Goal: Task Accomplishment & Management: Manage account settings

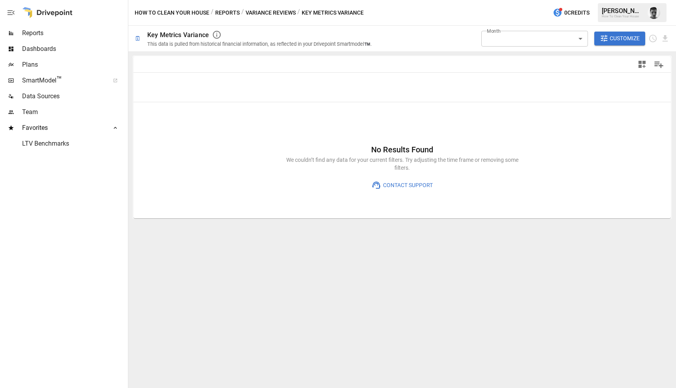
click at [43, 47] on span "Dashboards" at bounding box center [74, 48] width 104 height 9
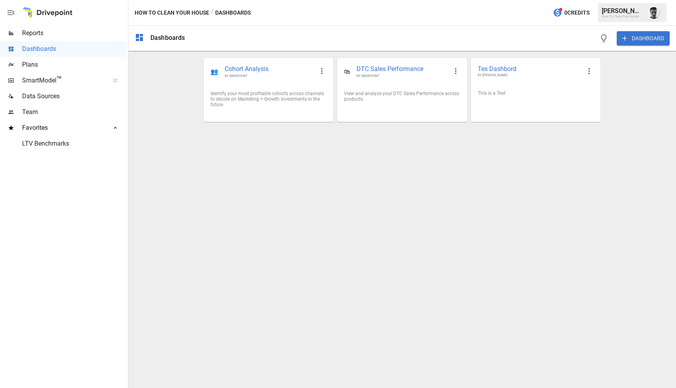
click at [48, 40] on div "Reports" at bounding box center [63, 33] width 126 height 16
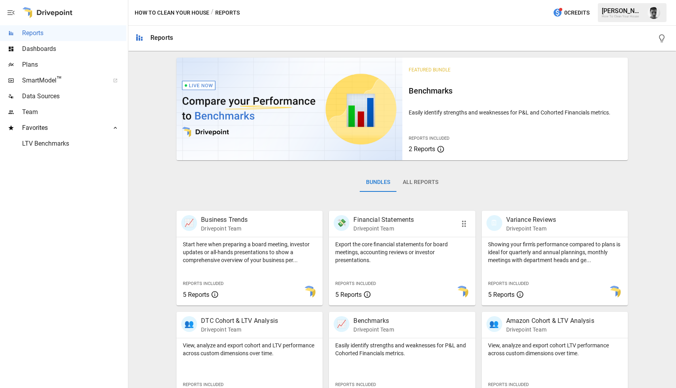
click at [394, 226] on p "Drivepoint Team" at bounding box center [383, 229] width 60 height 8
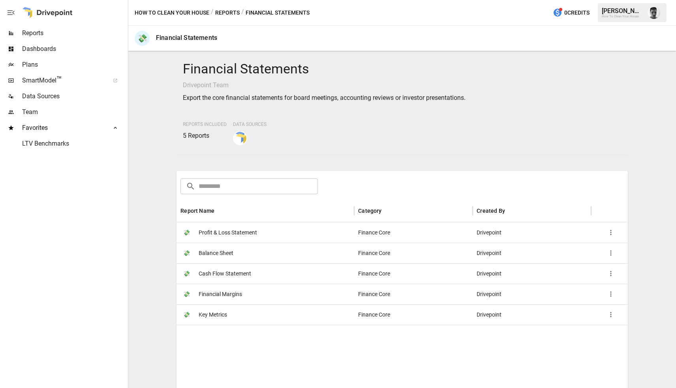
click at [86, 28] on span "Reports" at bounding box center [74, 32] width 104 height 9
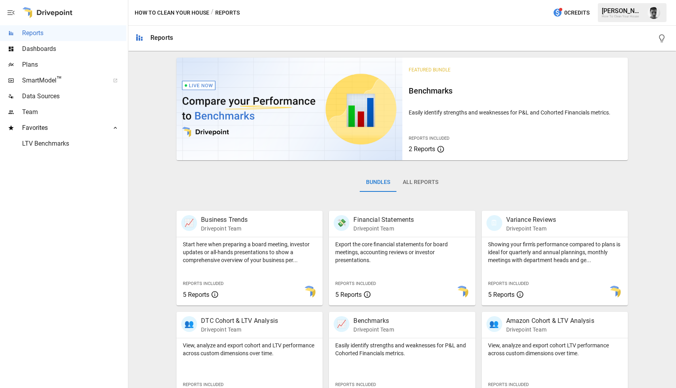
click at [426, 181] on button "All Reports" at bounding box center [420, 182] width 48 height 19
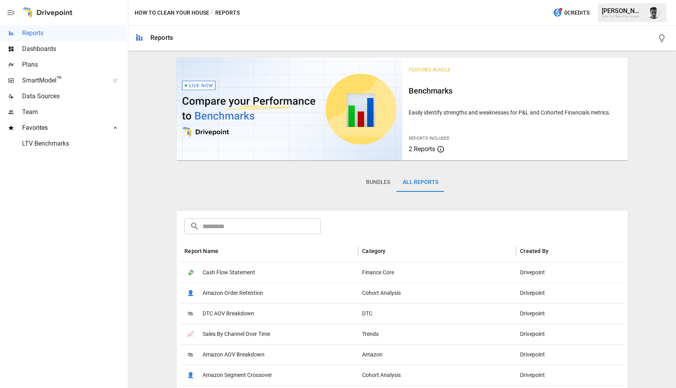
scroll to position [104, 0]
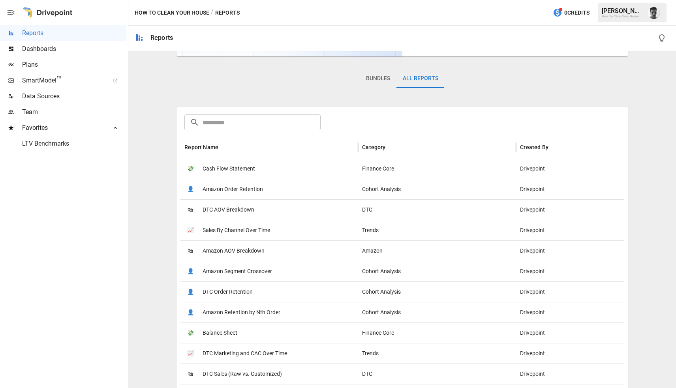
click at [267, 173] on div "💸 Cash Flow Statement" at bounding box center [269, 168] width 178 height 21
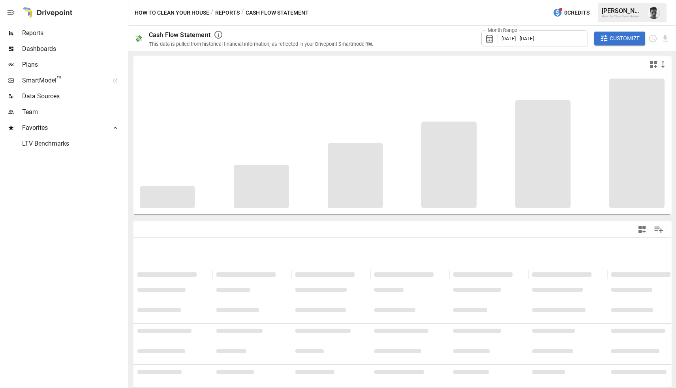
click at [408, 82] on div at bounding box center [401, 143] width 537 height 142
click at [412, 61] on div at bounding box center [535, 64] width 266 height 9
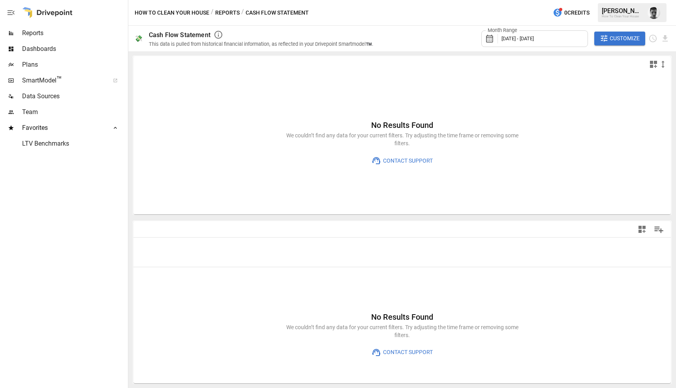
click at [496, 198] on div "No Results Found We couldn’t find any data for your current filters. Try adjust…" at bounding box center [401, 143] width 537 height 142
click at [472, 227] on div at bounding box center [535, 230] width 266 height 18
click at [656, 230] on icon "Manage Columns" at bounding box center [658, 229] width 11 height 11
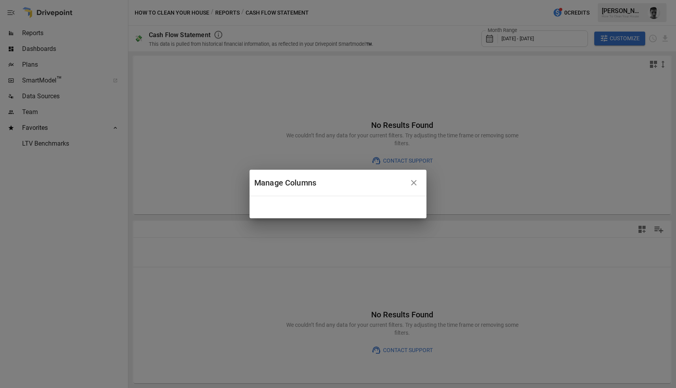
click at [562, 214] on div "Manage Columns" at bounding box center [338, 194] width 676 height 388
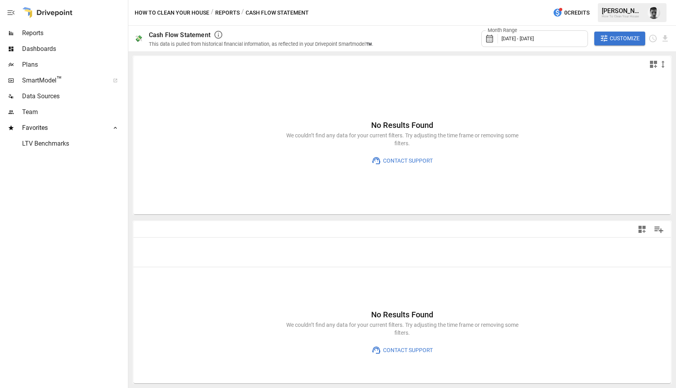
click at [637, 227] on button "button" at bounding box center [642, 229] width 16 height 16
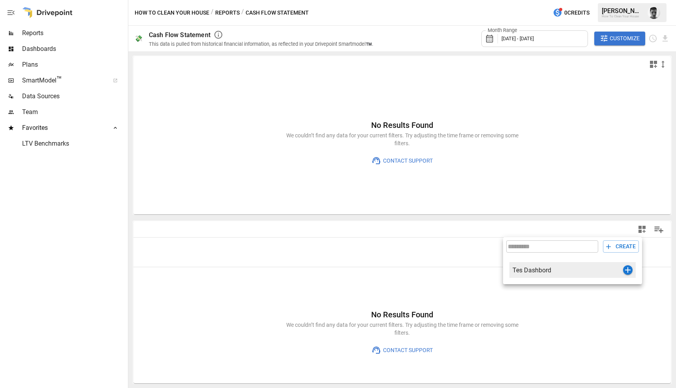
click at [549, 267] on div "Tes Dashbord" at bounding box center [567, 269] width 111 height 7
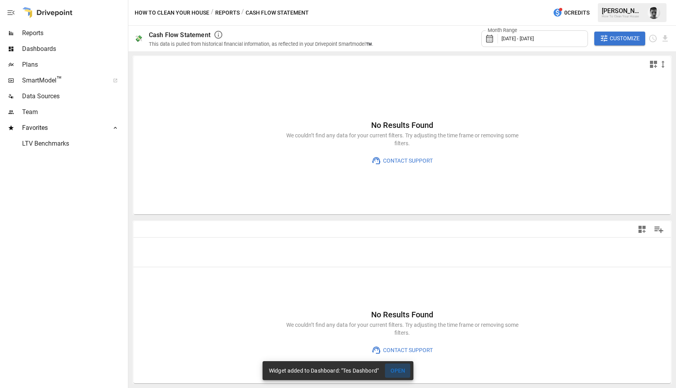
click at [400, 369] on button "OPEN" at bounding box center [397, 371] width 25 height 15
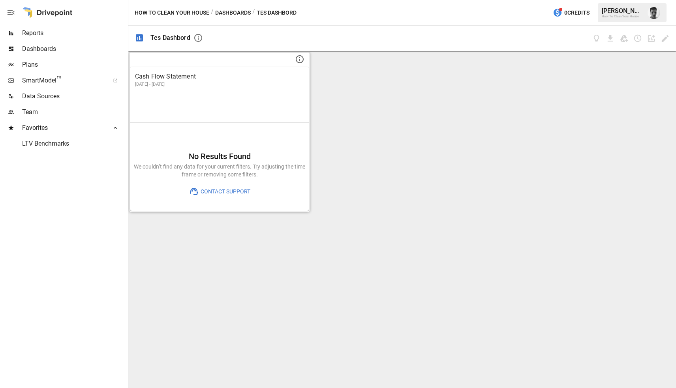
click at [299, 59] on icon at bounding box center [299, 58] width 9 height 9
click at [369, 104] on div "Cash Flow Statement [DATE] - [DATE] No Results Found We couldn’t find any data …" at bounding box center [401, 219] width 547 height 337
click at [283, 106] on div at bounding box center [220, 107] width 174 height 17
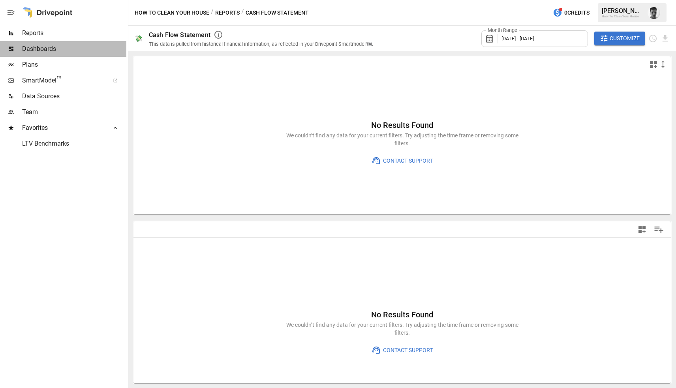
click at [39, 55] on div "Dashboards" at bounding box center [63, 49] width 126 height 16
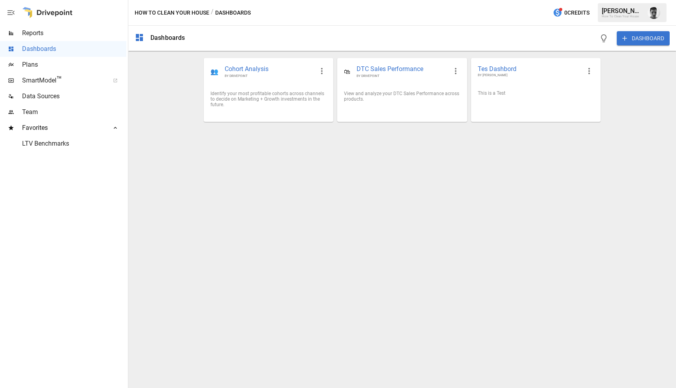
click at [491, 58] on div "👥 Cohort Analysis BY DRIVEPOINT Identify your most profitable cohorts across ch…" at bounding box center [401, 90] width 397 height 65
click at [494, 71] on span "Tes Dashbord" at bounding box center [529, 69] width 103 height 8
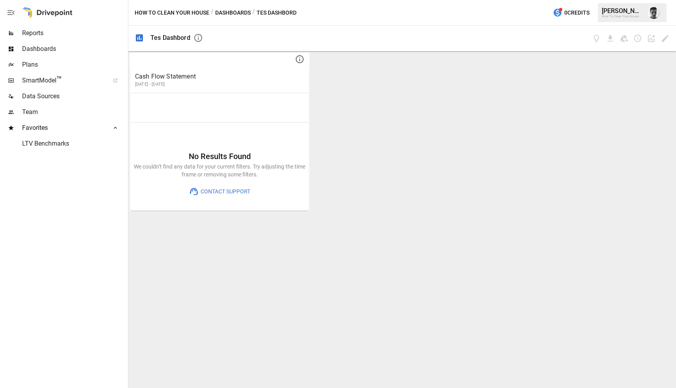
click at [34, 30] on span "Reports" at bounding box center [74, 32] width 104 height 9
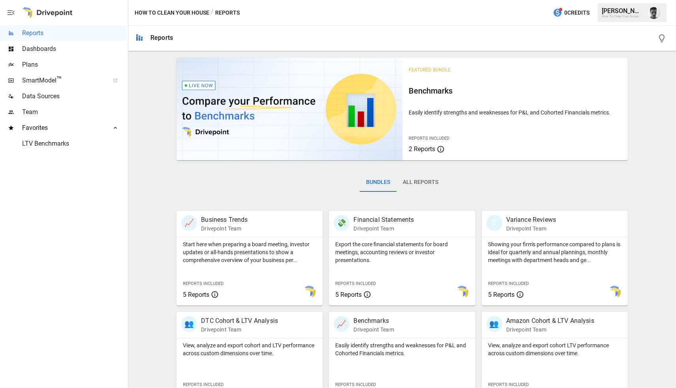
click at [423, 183] on button "All Reports" at bounding box center [420, 182] width 48 height 19
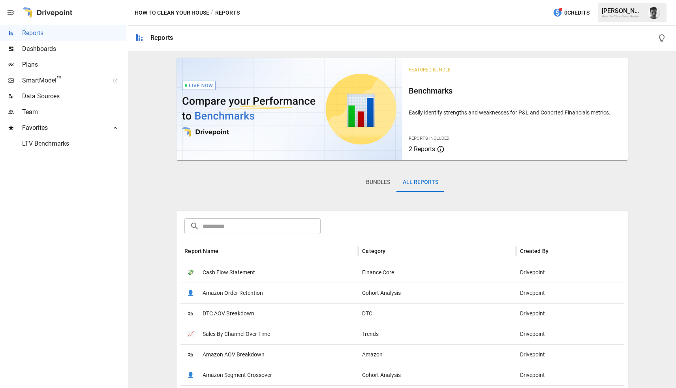
click at [305, 362] on div "🛍 Amazon AOV Breakdown" at bounding box center [269, 354] width 178 height 21
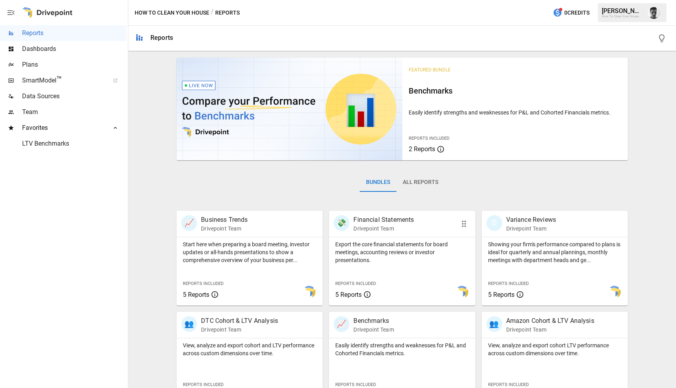
click at [397, 269] on div "Export the core financial statements for board meetings, accounting reviews or …" at bounding box center [402, 271] width 146 height 68
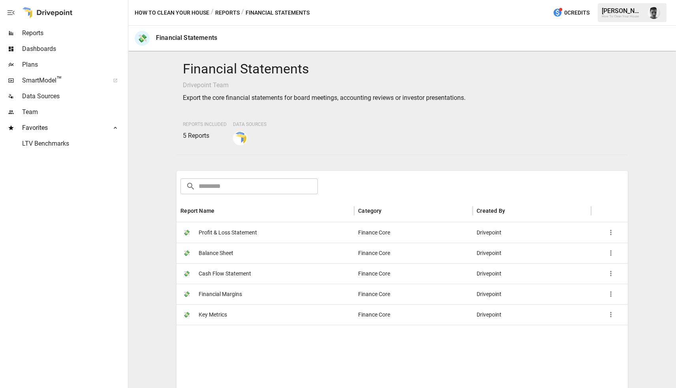
click at [359, 240] on div "Finance Core" at bounding box center [413, 232] width 118 height 21
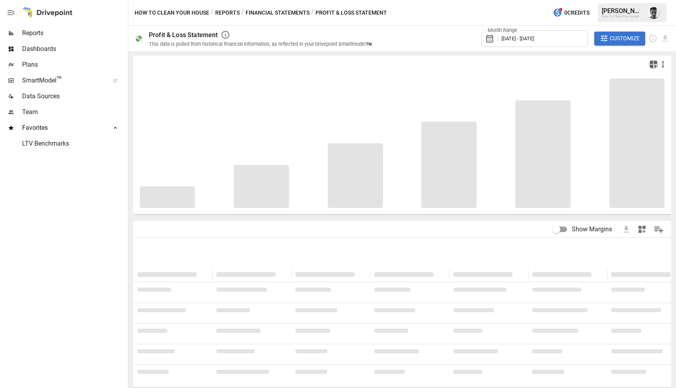
click at [653, 64] on icon "button" at bounding box center [652, 64] width 9 height 9
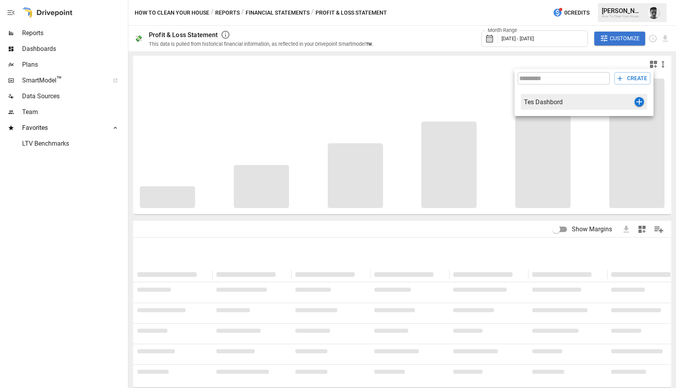
click at [546, 104] on div "Tes Dashbord" at bounding box center [579, 101] width 111 height 7
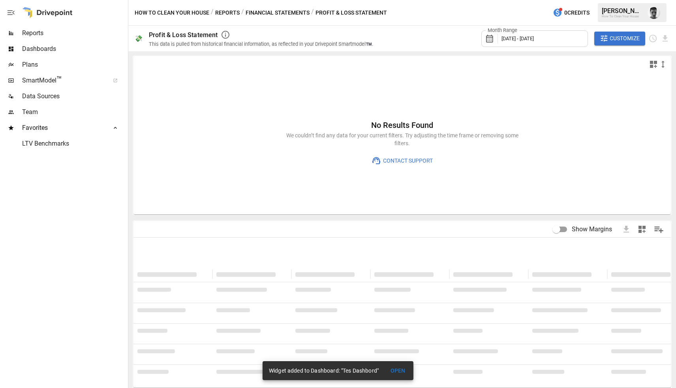
click at [642, 230] on icon "button" at bounding box center [641, 229] width 9 height 9
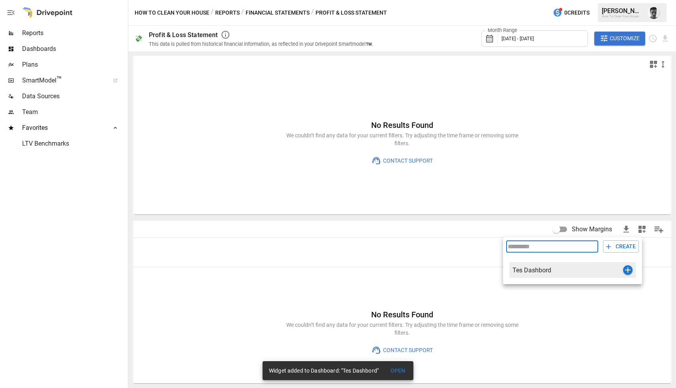
click at [539, 272] on div "Tes Dashbord" at bounding box center [567, 269] width 111 height 7
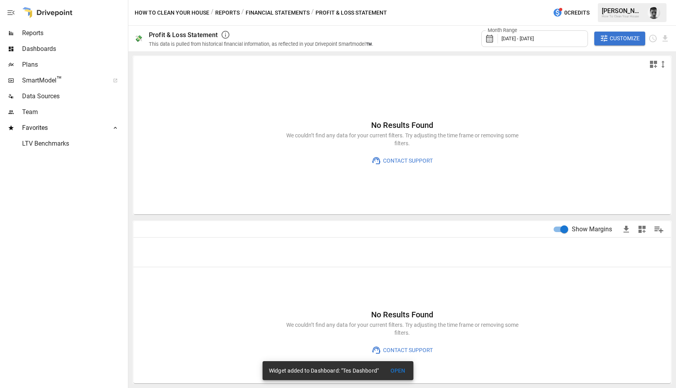
click at [60, 48] on span "Dashboards" at bounding box center [74, 48] width 104 height 9
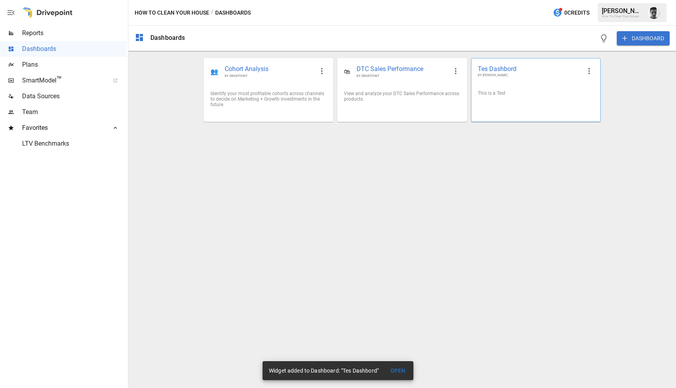
click at [491, 96] on div "This is a Test" at bounding box center [536, 93] width 116 height 6
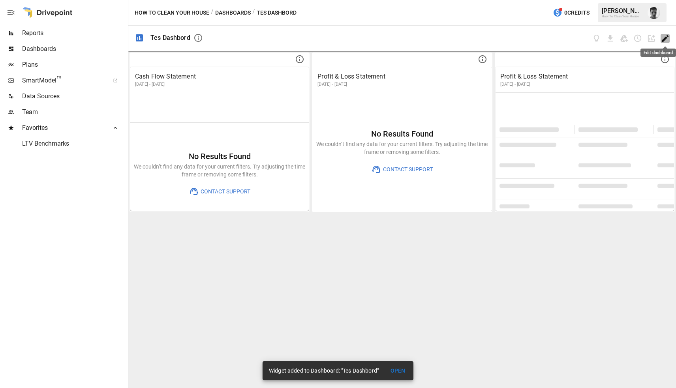
click at [663, 36] on icon "Edit dashboard" at bounding box center [664, 38] width 9 height 9
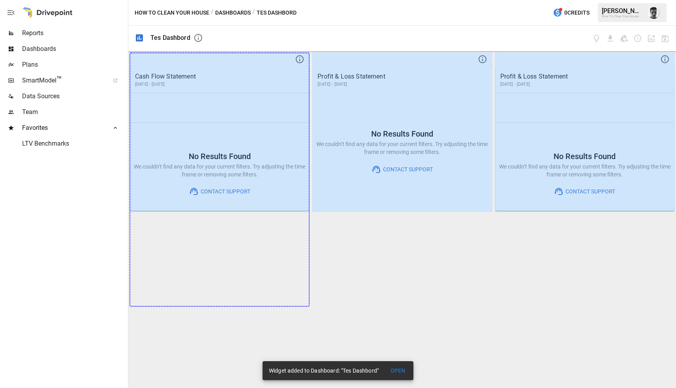
drag, startPoint x: 298, startPoint y: 201, endPoint x: 290, endPoint y: 334, distance: 133.3
click at [290, 334] on div "Cash Flow Statement [DATE] - [DATE] No Results Found We couldn’t find any data …" at bounding box center [401, 219] width 547 height 337
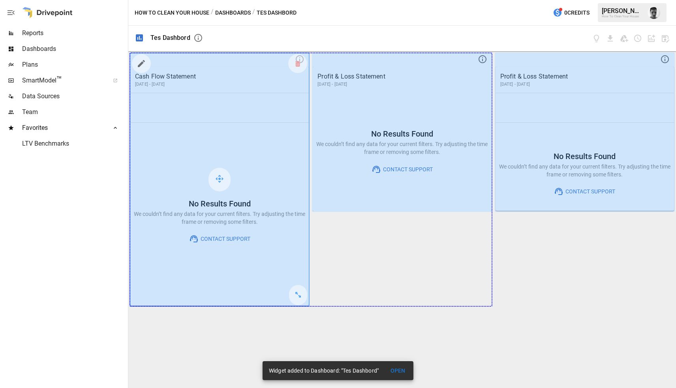
drag, startPoint x: 298, startPoint y: 300, endPoint x: 481, endPoint y: 284, distance: 183.1
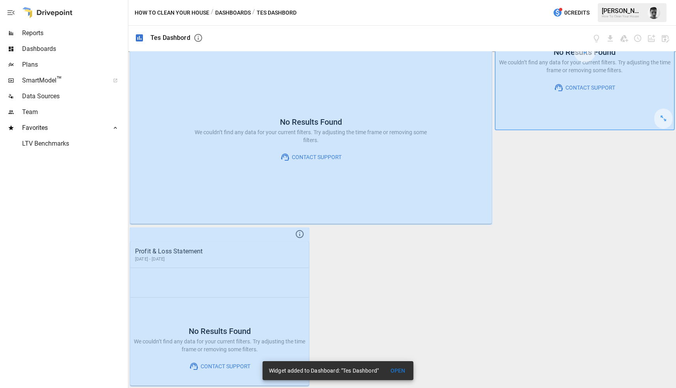
scroll to position [59, 0]
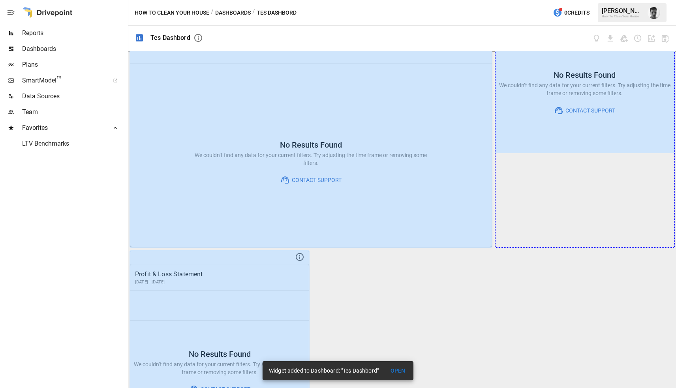
drag, startPoint x: 661, startPoint y: 141, endPoint x: 661, endPoint y: 264, distance: 123.1
click at [661, 264] on div "Cash Flow Statement [DATE] - [DATE] No Results Found We couldn’t find any data …" at bounding box center [401, 219] width 547 height 337
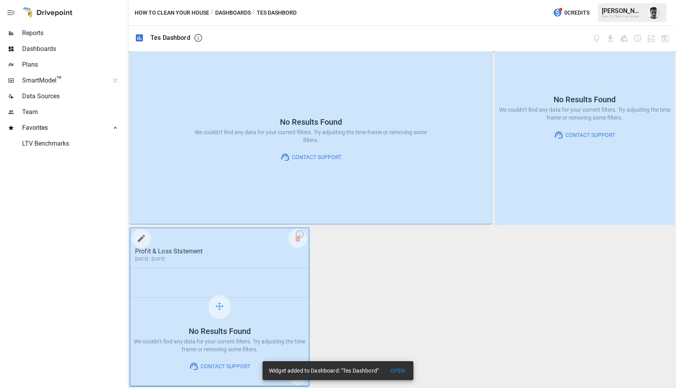
scroll to position [0, 0]
click at [373, 326] on div "Cash Flow Statement [DATE] - [DATE] No Results Found We couldn’t find any data …" at bounding box center [401, 219] width 547 height 337
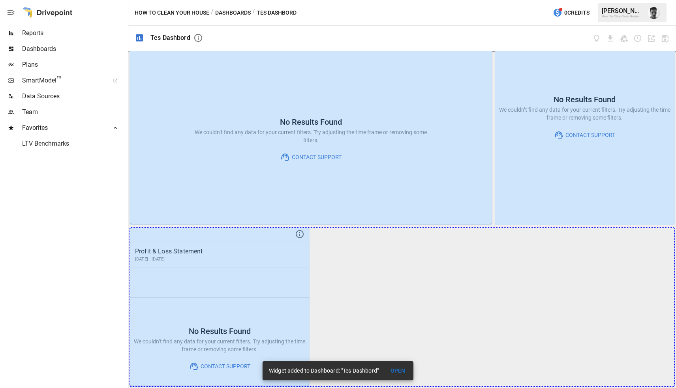
drag, startPoint x: 298, startPoint y: 383, endPoint x: 677, endPoint y: 389, distance: 379.8
click at [675, 0] on html "Reports Dashboards Plans SmartModel ™ Data Sources Team Favorites LTV Benchmark…" at bounding box center [338, 0] width 676 height 0
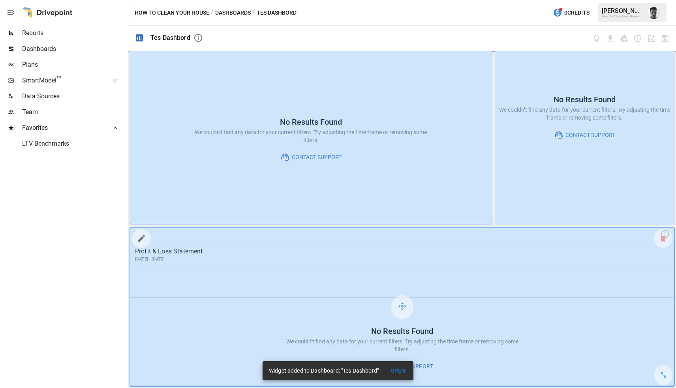
scroll to position [15, 0]
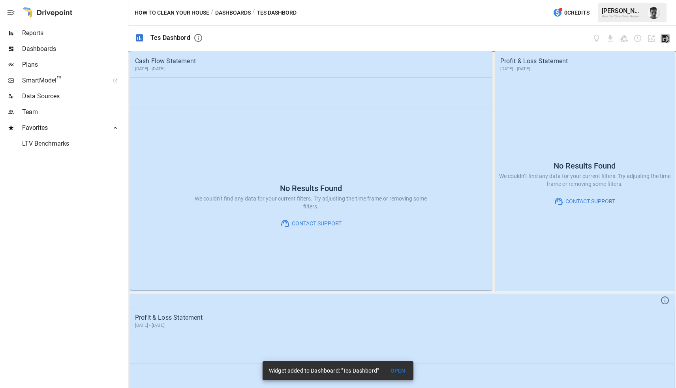
click at [663, 37] on icon "button" at bounding box center [665, 38] width 7 height 7
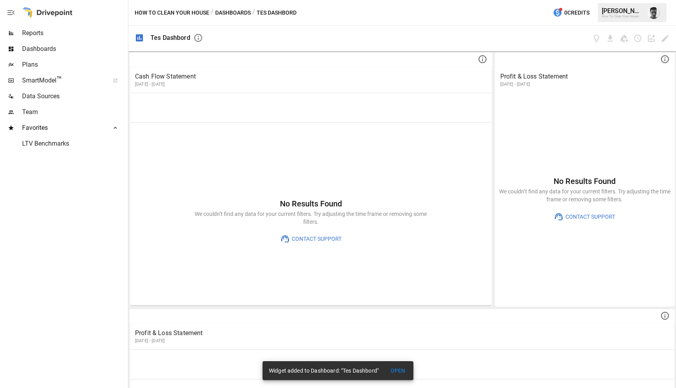
scroll to position [0, 0]
click at [396, 371] on button "OPEN" at bounding box center [397, 371] width 25 height 15
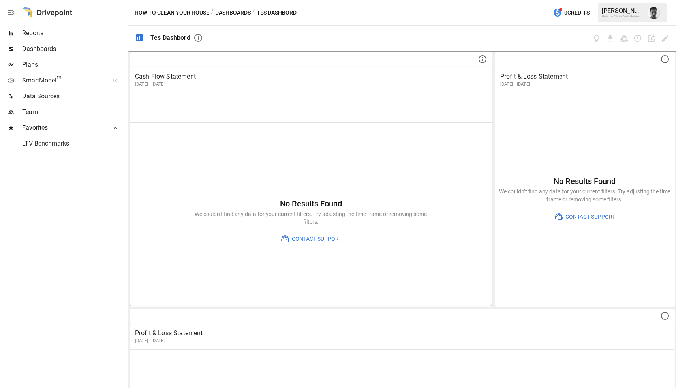
click at [197, 37] on icon "button" at bounding box center [197, 37] width 9 height 9
click at [195, 37] on icon "button" at bounding box center [197, 37] width 9 height 9
click at [300, 38] on div at bounding box center [439, 39] width 460 height 26
click at [34, 36] on span "Reports" at bounding box center [74, 32] width 104 height 9
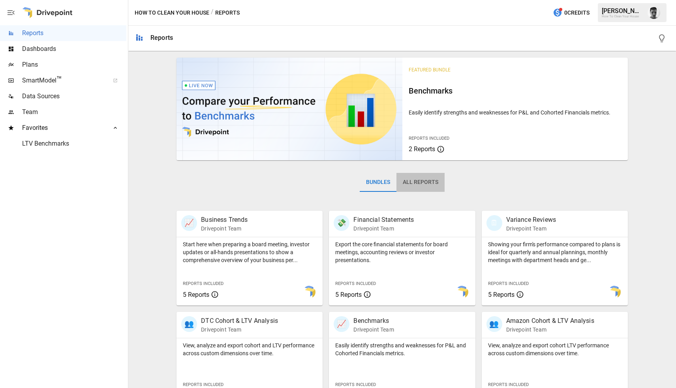
click at [424, 177] on button "All Reports" at bounding box center [420, 182] width 48 height 19
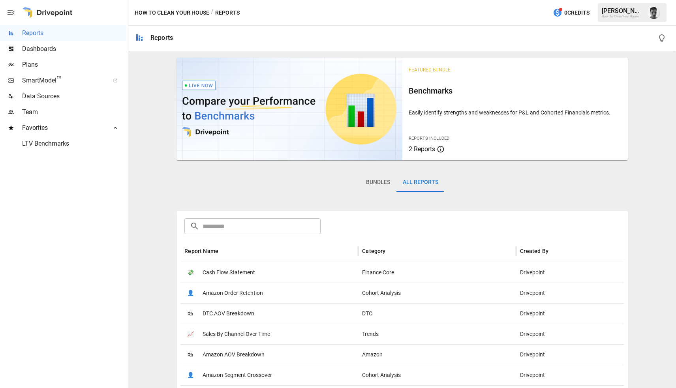
click at [272, 270] on div "💸 Cash Flow Statement" at bounding box center [269, 272] width 178 height 21
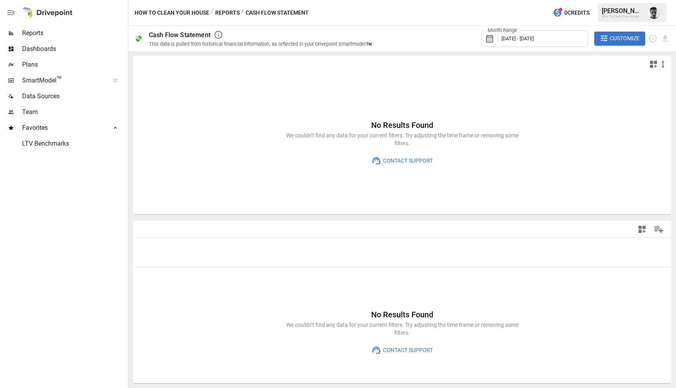
type input "**********"
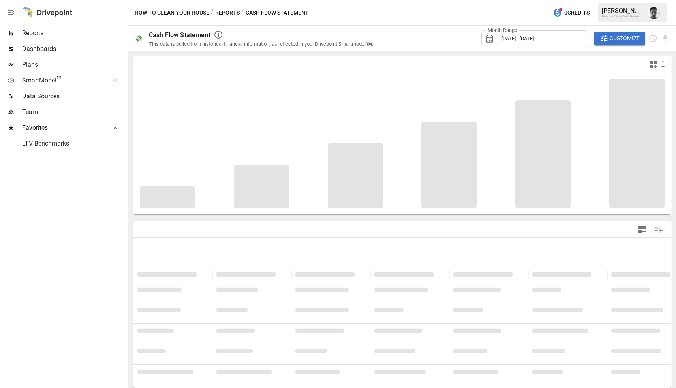
click at [137, 41] on div "💸" at bounding box center [139, 38] width 8 height 7
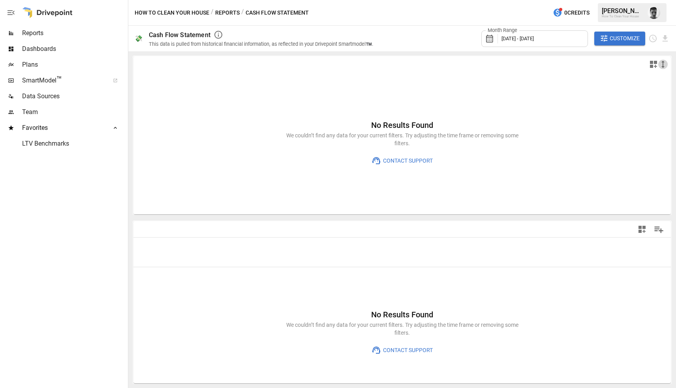
click at [662, 62] on icon "button" at bounding box center [662, 64] width 3 height 7
click at [662, 62] on div at bounding box center [338, 194] width 676 height 388
click at [624, 43] on button "Customize" at bounding box center [619, 39] width 51 height 14
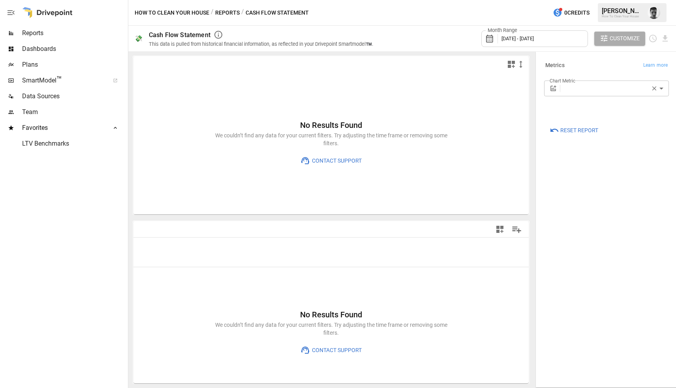
click at [624, 43] on button "Customize" at bounding box center [619, 39] width 51 height 14
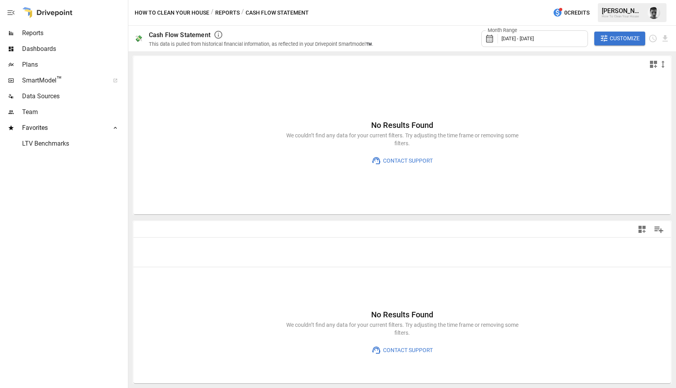
click at [48, 46] on span "Dashboards" at bounding box center [74, 48] width 104 height 9
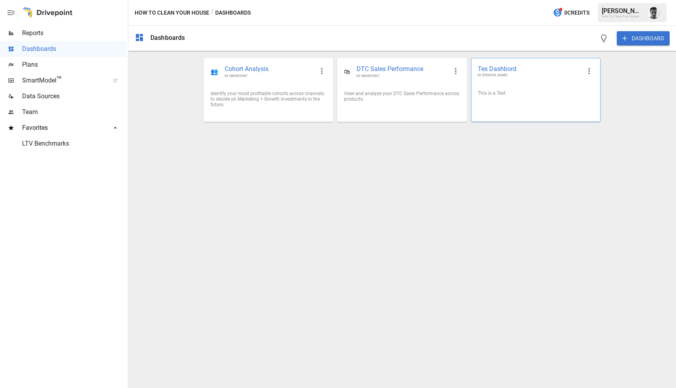
click at [505, 73] on span "Tes Dashbord" at bounding box center [529, 69] width 103 height 8
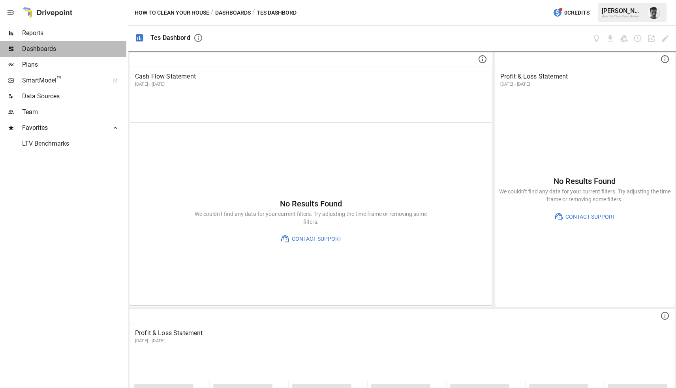
click at [54, 49] on span "Dashboards" at bounding box center [74, 48] width 104 height 9
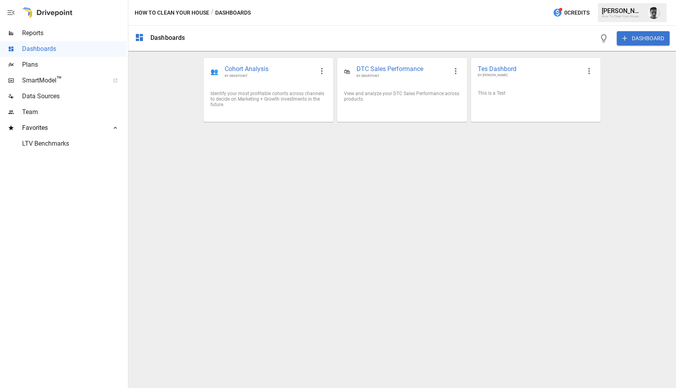
click at [42, 32] on span "Reports" at bounding box center [74, 32] width 104 height 9
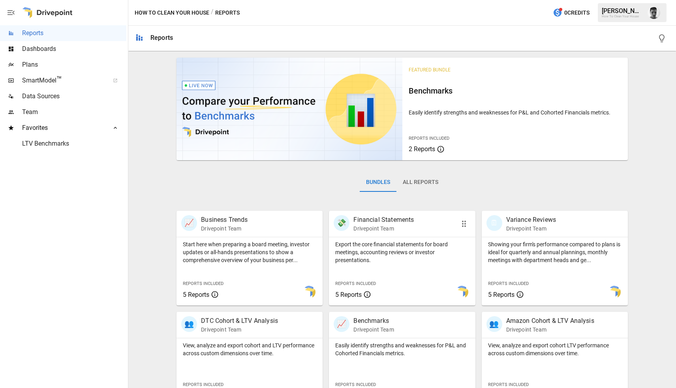
click at [420, 246] on p "Export the core financial statements for board meetings, accounting reviews or …" at bounding box center [401, 252] width 133 height 24
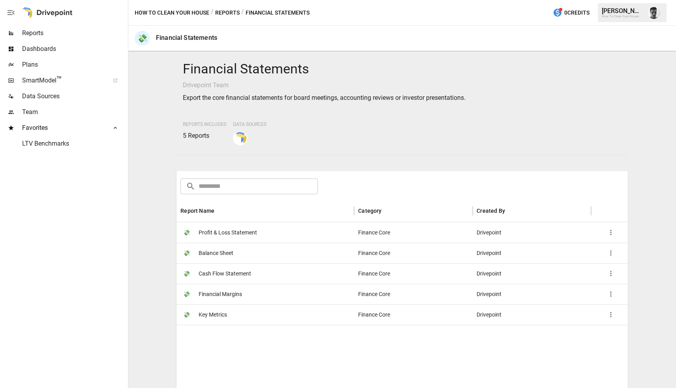
click at [299, 260] on div "💸 Balance Sheet" at bounding box center [265, 253] width 178 height 21
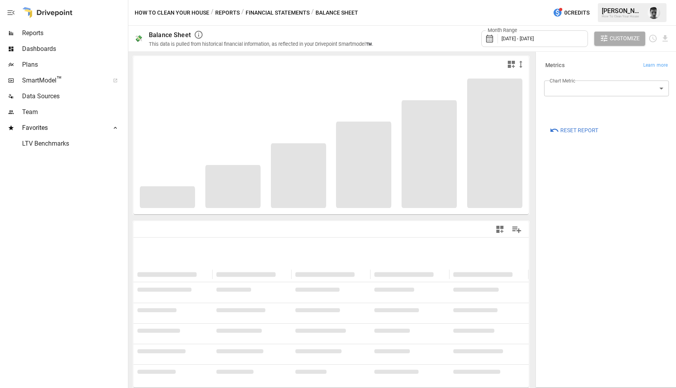
click at [621, 39] on span "Customize" at bounding box center [624, 39] width 30 height 10
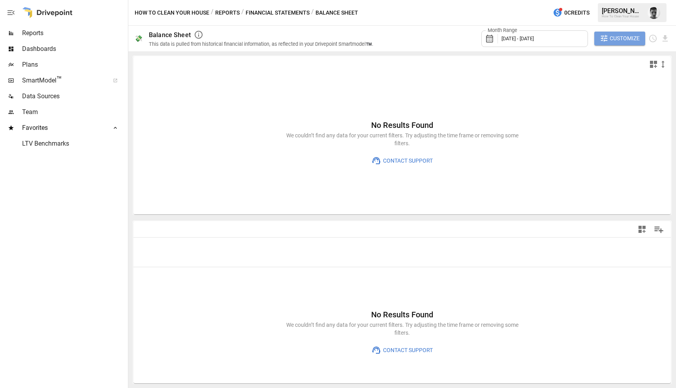
click at [617, 39] on span "Customize" at bounding box center [624, 39] width 30 height 10
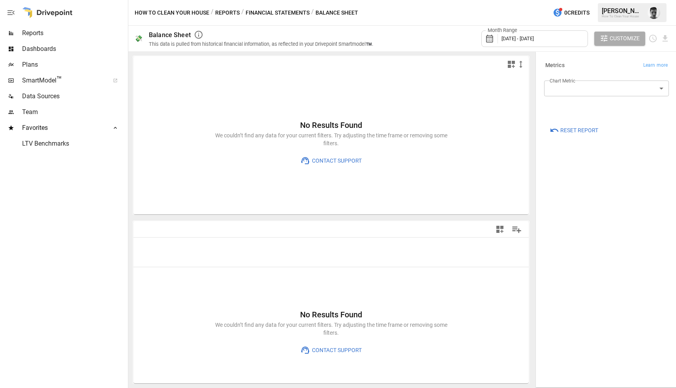
click at [583, 0] on body "**********" at bounding box center [338, 0] width 676 height 0
click at [583, 83] on div at bounding box center [338, 194] width 676 height 388
click at [572, 133] on span "Reset Report" at bounding box center [579, 131] width 38 height 10
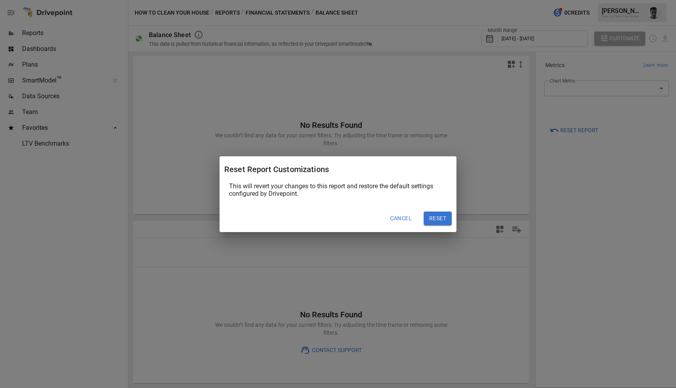
click at [437, 220] on button "Reset" at bounding box center [438, 219] width 28 height 14
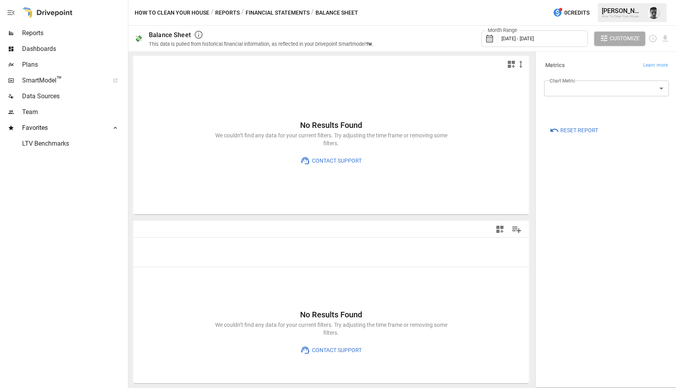
click at [532, 65] on div "No Results Found We couldn’t find any data for your current filters. Try adjust…" at bounding box center [330, 219] width 405 height 337
click at [550, 66] on h6 "Metrics" at bounding box center [554, 65] width 19 height 9
click at [527, 70] on div at bounding box center [330, 64] width 395 height 16
click at [628, 34] on span "Customize" at bounding box center [624, 39] width 30 height 10
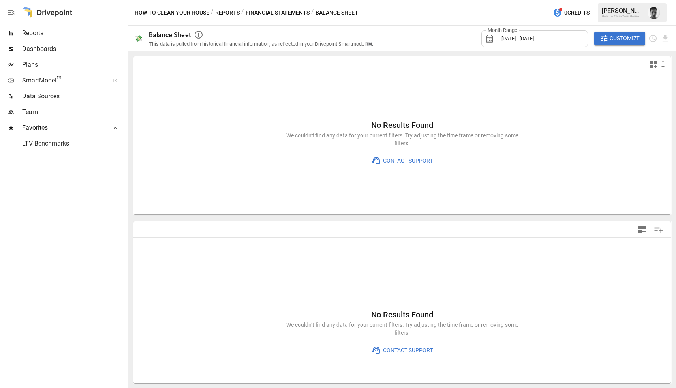
click at [634, 39] on span "Customize" at bounding box center [624, 39] width 30 height 10
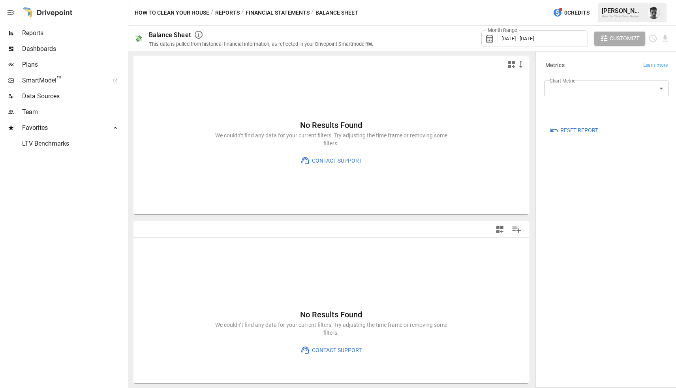
click at [634, 39] on span "Customize" at bounding box center [624, 39] width 30 height 10
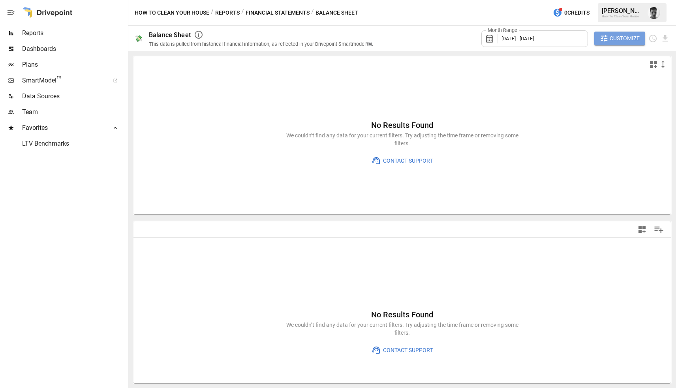
click at [634, 39] on span "Customize" at bounding box center [624, 39] width 30 height 10
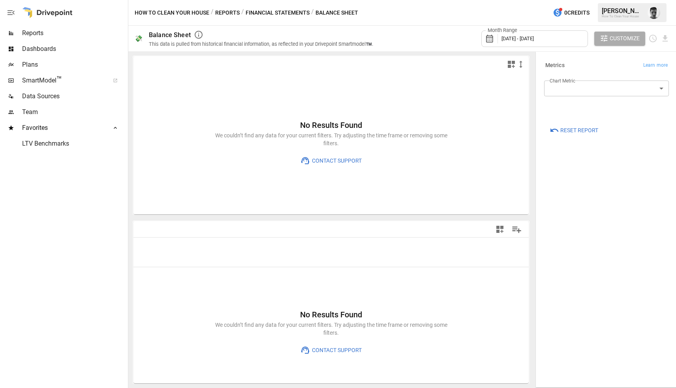
click at [616, 36] on span "Customize" at bounding box center [624, 39] width 30 height 10
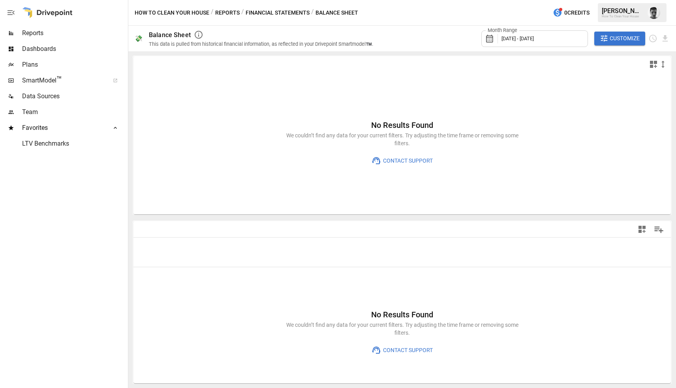
click at [506, 33] on label "Month Range" at bounding box center [502, 30] width 34 height 7
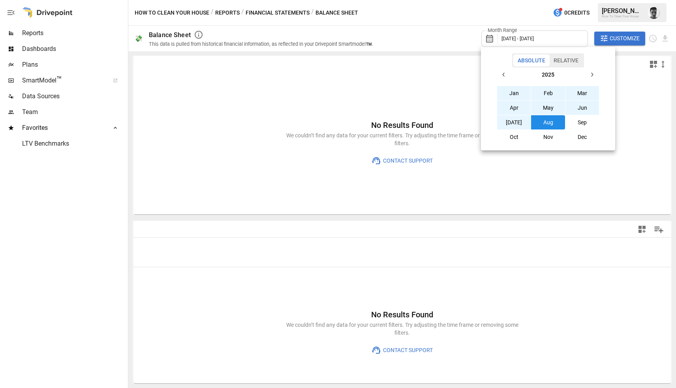
click at [519, 34] on div at bounding box center [338, 194] width 676 height 388
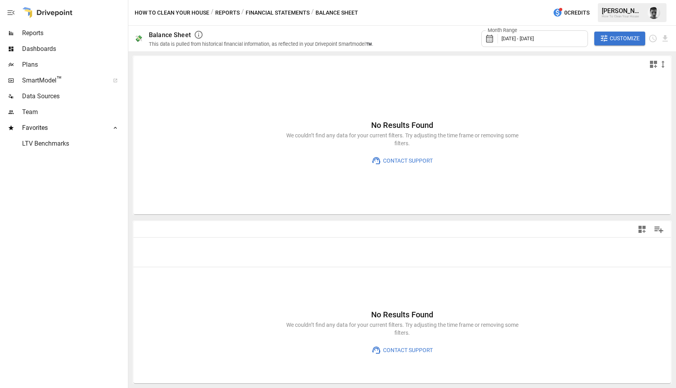
click at [502, 40] on span "[DATE] - [DATE]" at bounding box center [517, 39] width 32 height 6
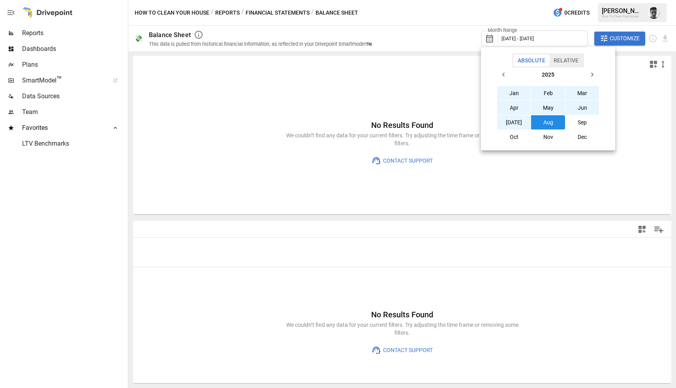
click at [497, 34] on div at bounding box center [338, 194] width 676 height 388
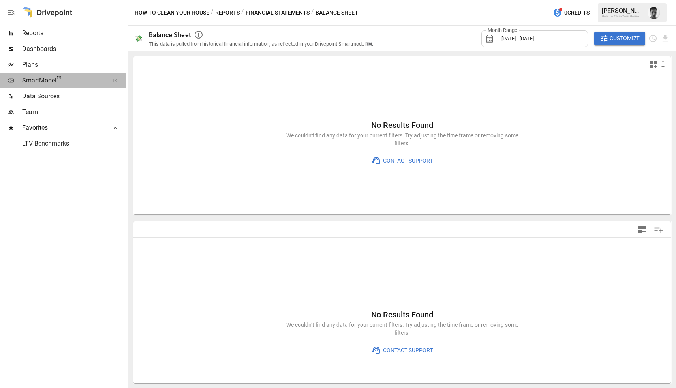
click at [45, 86] on div "SmartModel ™" at bounding box center [63, 81] width 126 height 16
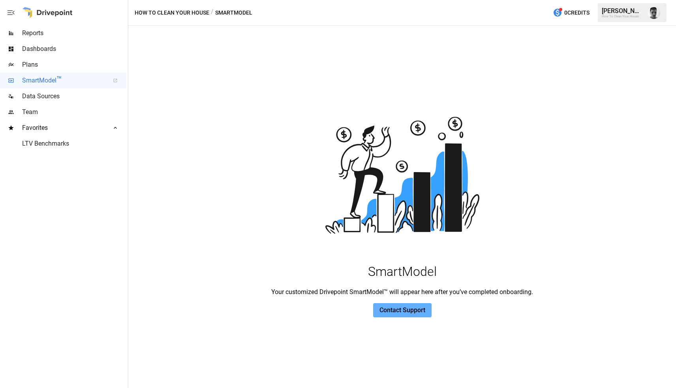
click at [56, 24] on div at bounding box center [47, 12] width 51 height 25
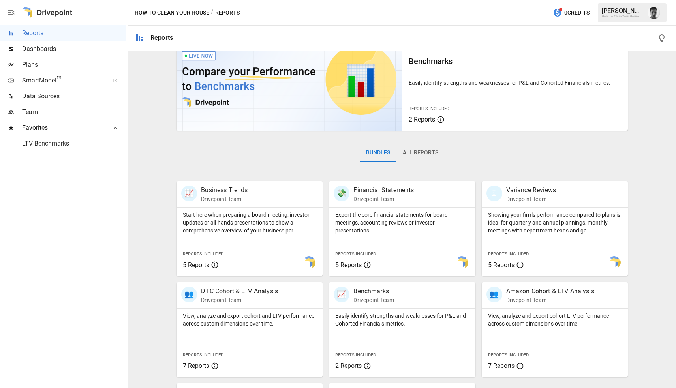
scroll to position [52, 0]
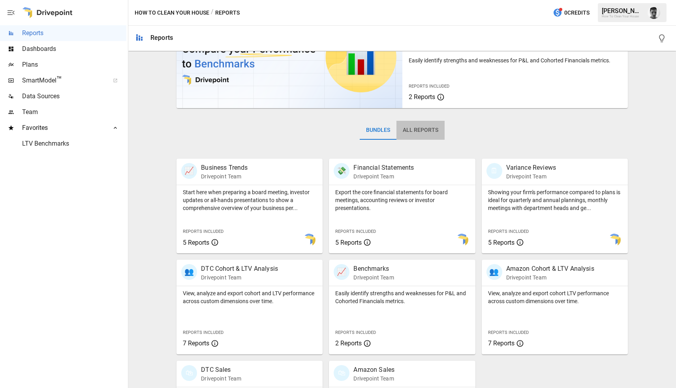
click at [425, 133] on button "All Reports" at bounding box center [420, 130] width 48 height 19
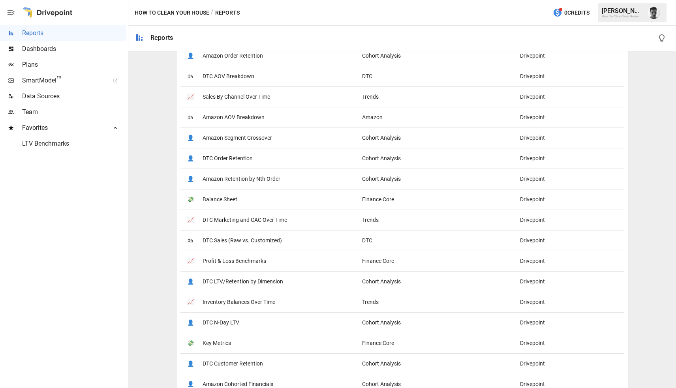
scroll to position [302, 0]
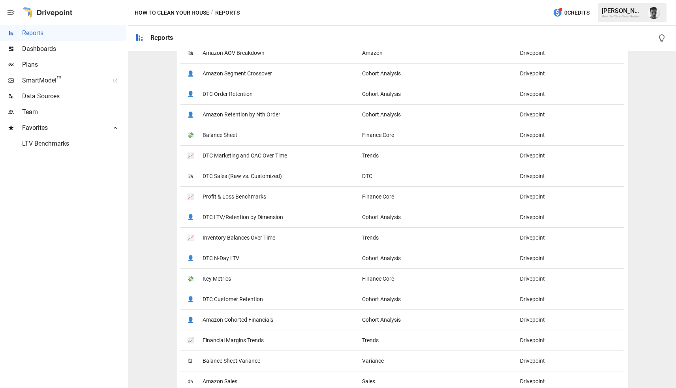
click at [385, 238] on div "Trends" at bounding box center [437, 237] width 158 height 21
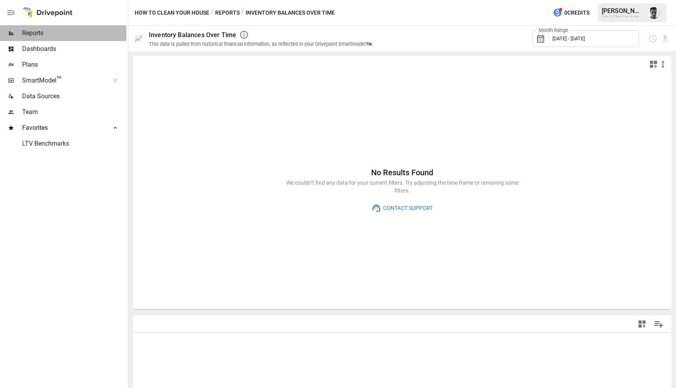
click at [38, 28] on span "Reports" at bounding box center [74, 32] width 104 height 9
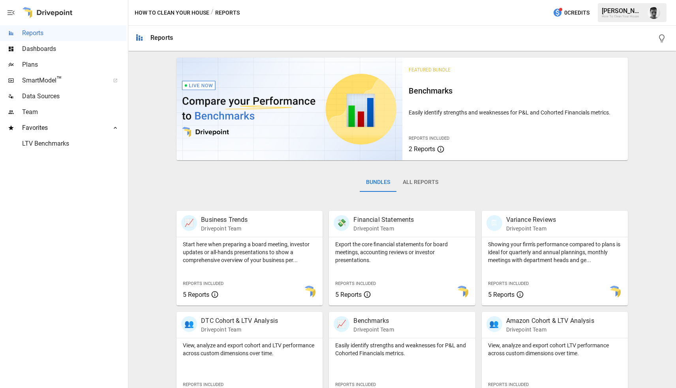
click at [426, 186] on button "All Reports" at bounding box center [420, 182] width 48 height 19
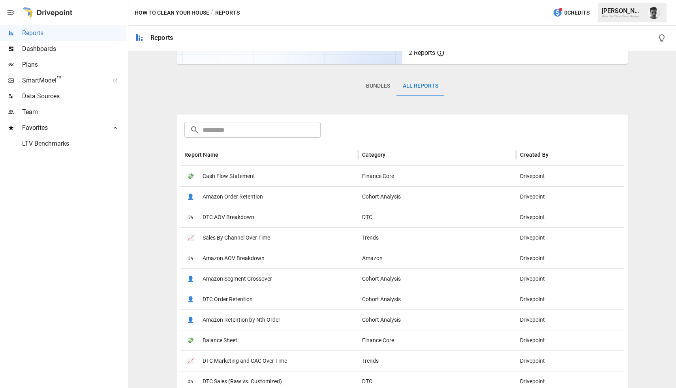
scroll to position [101, 0]
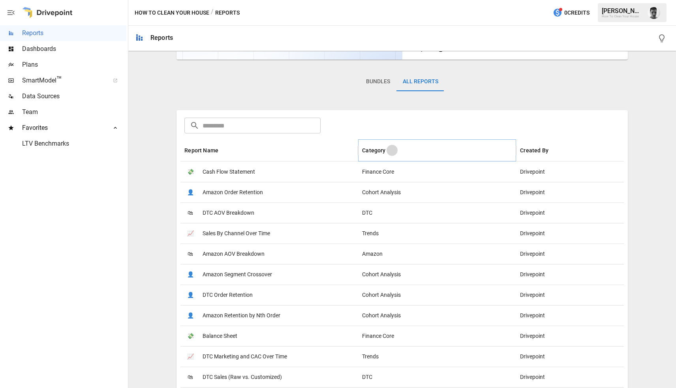
click at [396, 150] on button "Sort" at bounding box center [391, 150] width 11 height 11
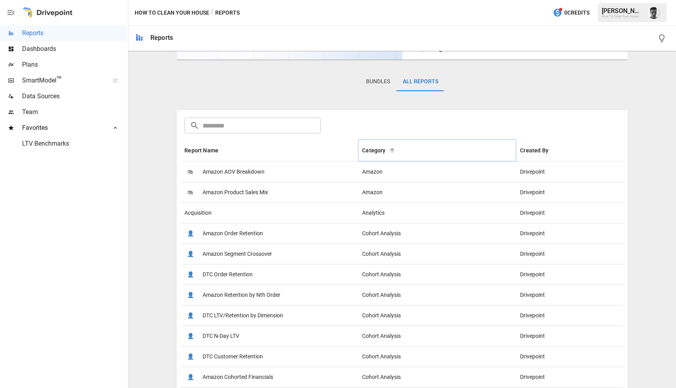
click at [392, 150] on icon "Sort" at bounding box center [392, 150] width 5 height 5
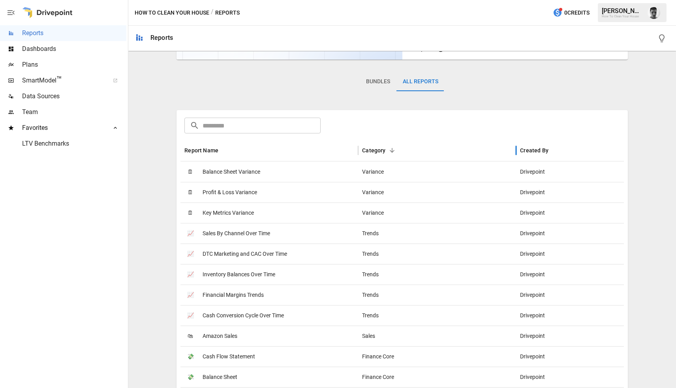
click at [372, 148] on div "Category" at bounding box center [373, 150] width 23 height 6
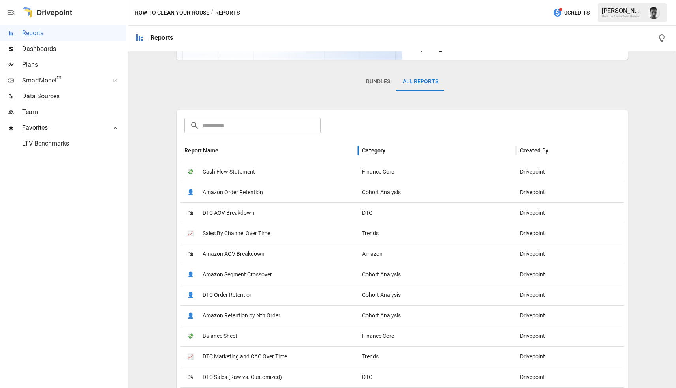
click at [287, 78] on div "Bundles All Reports" at bounding box center [401, 88] width 451 height 44
click at [240, 124] on input "text" at bounding box center [261, 126] width 118 height 16
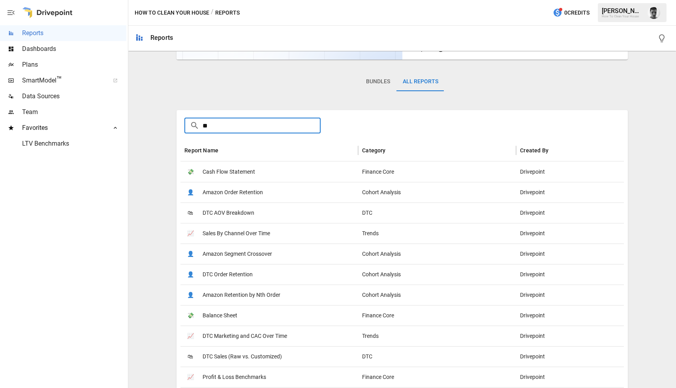
scroll to position [0, 0]
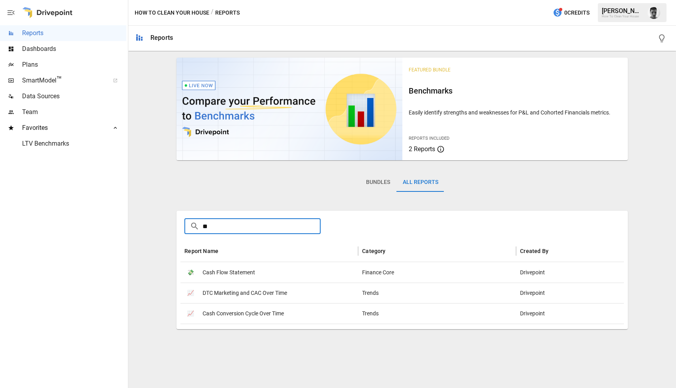
type input "*"
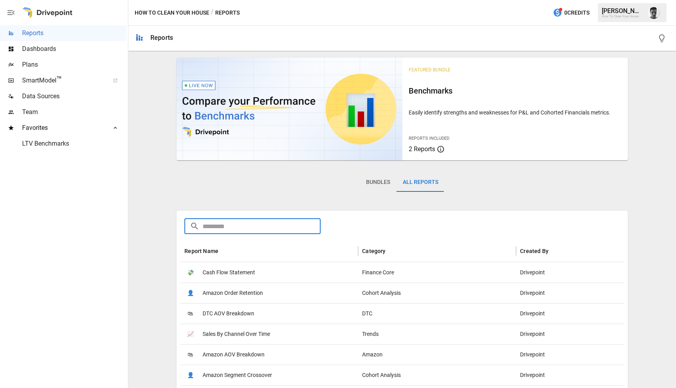
click at [373, 180] on button "Bundles" at bounding box center [378, 182] width 37 height 19
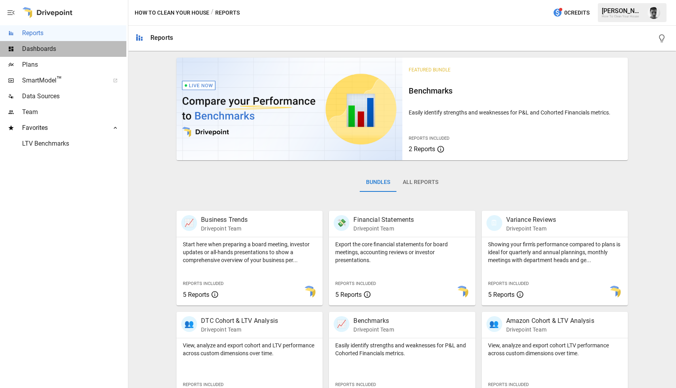
click at [47, 52] on span "Dashboards" at bounding box center [74, 48] width 104 height 9
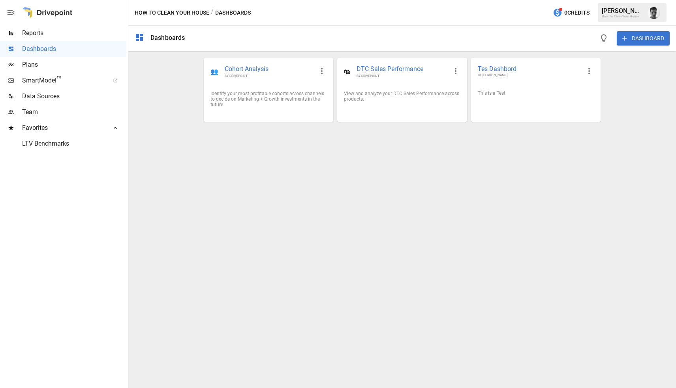
click at [39, 37] on span "Reports" at bounding box center [74, 32] width 104 height 9
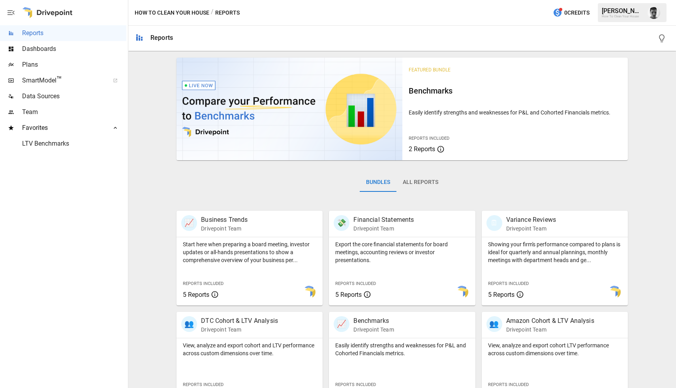
click at [417, 182] on button "All Reports" at bounding box center [420, 182] width 48 height 19
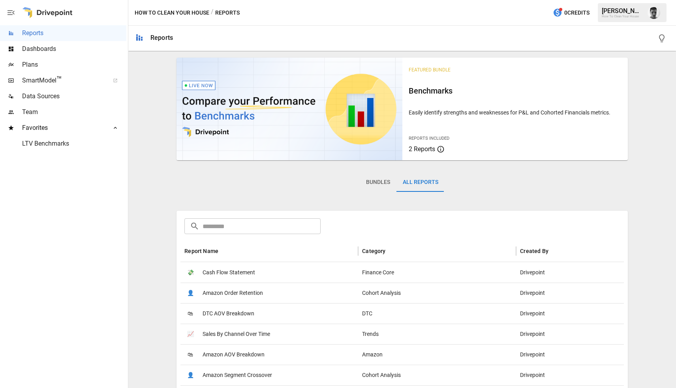
click at [334, 274] on div "💸 Cash Flow Statement" at bounding box center [269, 272] width 178 height 21
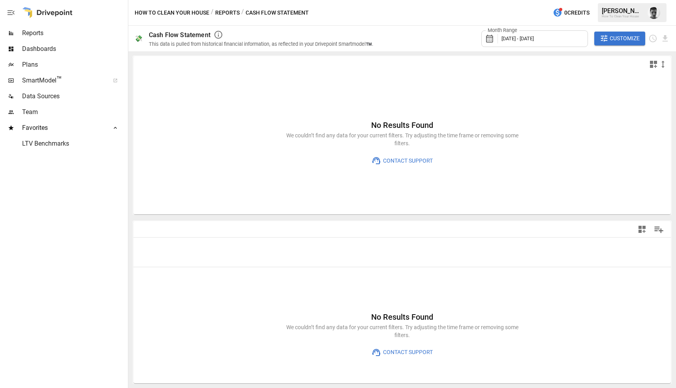
click at [640, 231] on icon "button" at bounding box center [641, 229] width 7 height 7
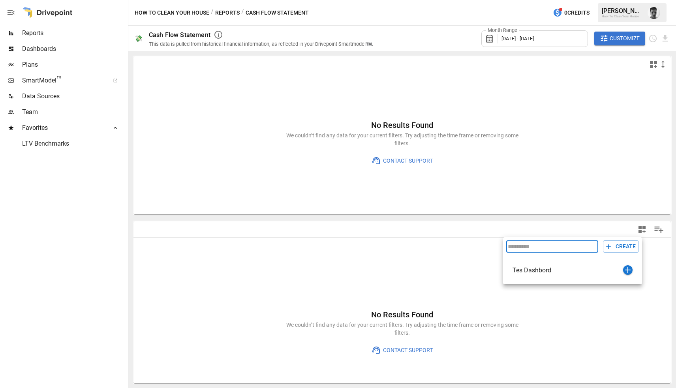
click at [640, 228] on div at bounding box center [338, 194] width 676 height 388
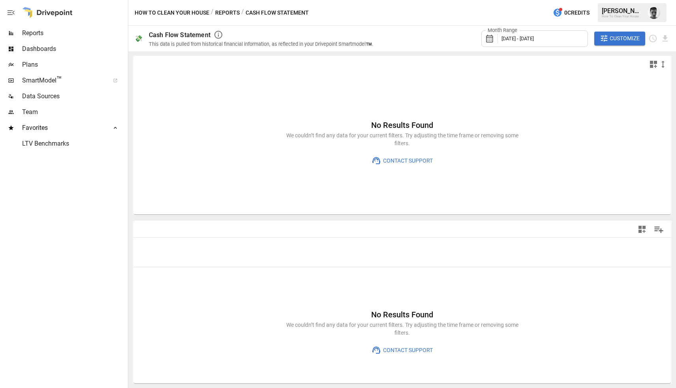
click at [181, 34] on div "Cash Flow Statement" at bounding box center [180, 34] width 62 height 7
click at [221, 32] on icon "button" at bounding box center [218, 35] width 8 height 8
click at [219, 35] on icon "button" at bounding box center [218, 34] width 9 height 9
click at [621, 37] on span "Customize" at bounding box center [624, 39] width 30 height 10
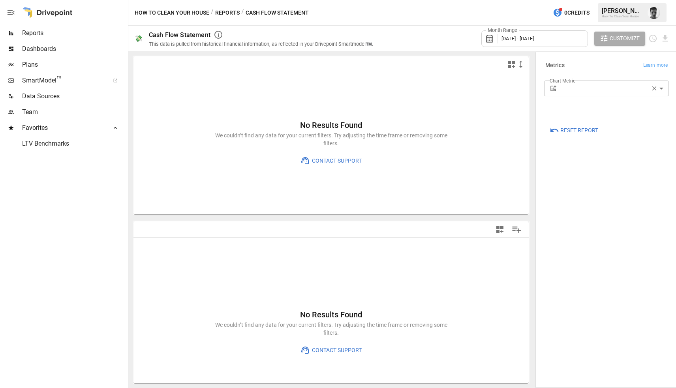
click at [619, 37] on span "Customize" at bounding box center [624, 39] width 30 height 10
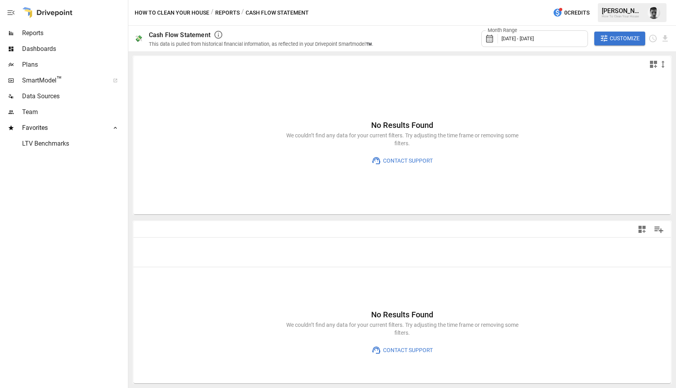
click at [30, 31] on span "Reports" at bounding box center [74, 32] width 104 height 9
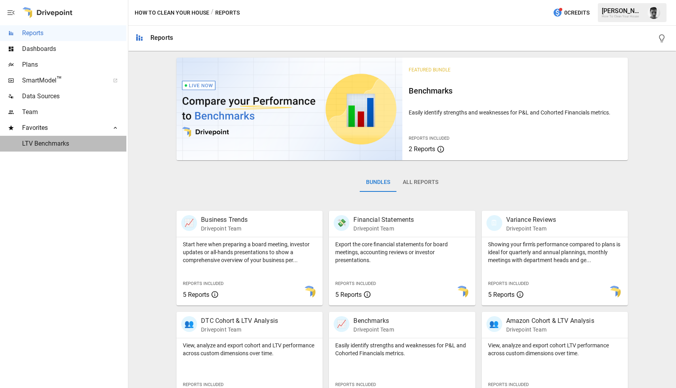
click at [51, 144] on span "LTV Benchmarks" at bounding box center [74, 143] width 104 height 9
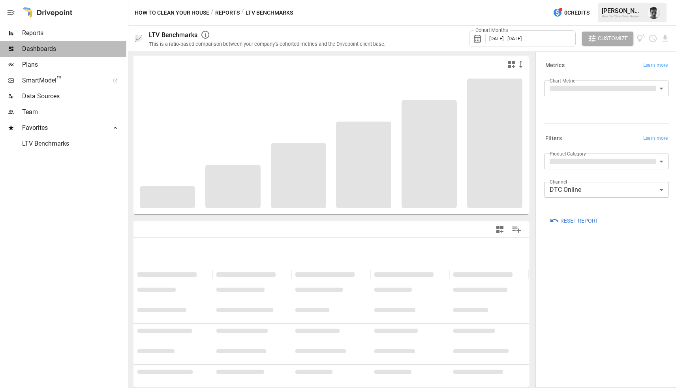
click at [43, 47] on span "Dashboards" at bounding box center [74, 48] width 104 height 9
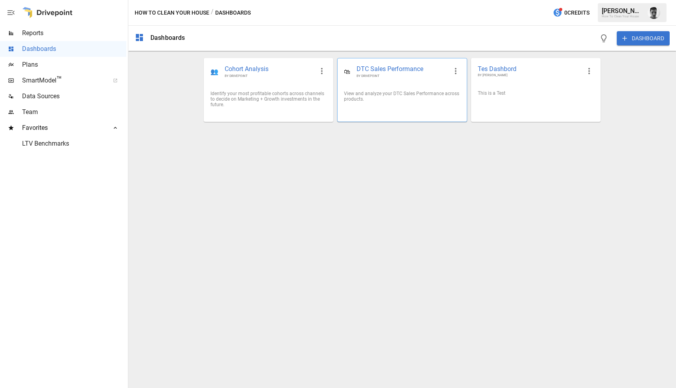
click at [403, 70] on span "DTC Sales Performance" at bounding box center [401, 69] width 91 height 9
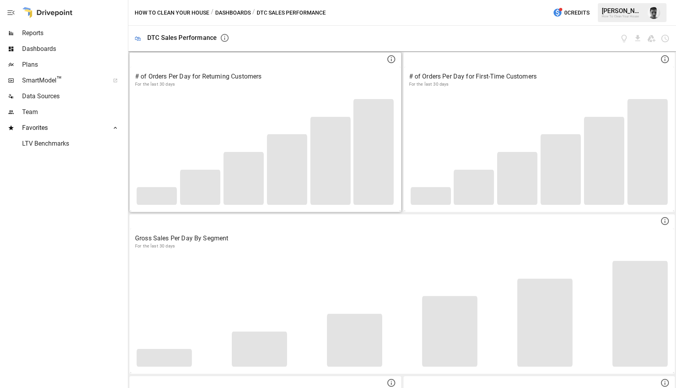
click at [394, 60] on icon at bounding box center [391, 59] width 8 height 8
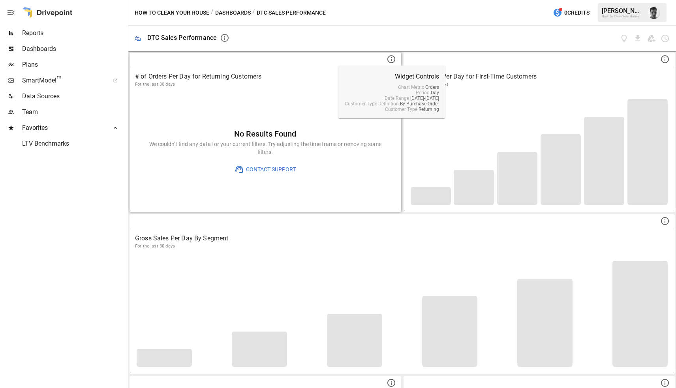
click at [383, 60] on div at bounding box center [265, 59] width 270 height 13
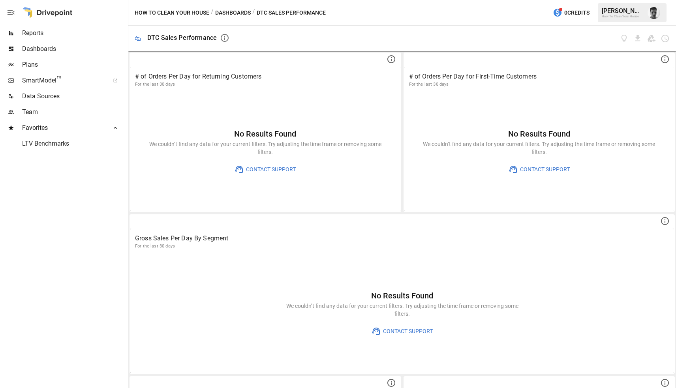
click at [163, 35] on div "DTC Sales Performance" at bounding box center [181, 37] width 69 height 7
click at [37, 29] on span "Reports" at bounding box center [74, 32] width 104 height 9
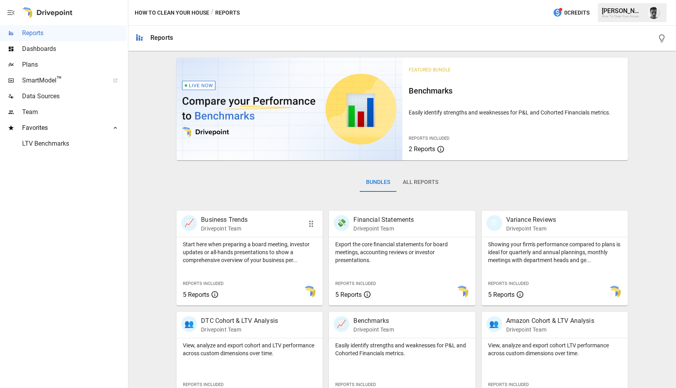
click at [271, 233] on div "📈 Business Trends Drivepoint Team" at bounding box center [249, 224] width 146 height 26
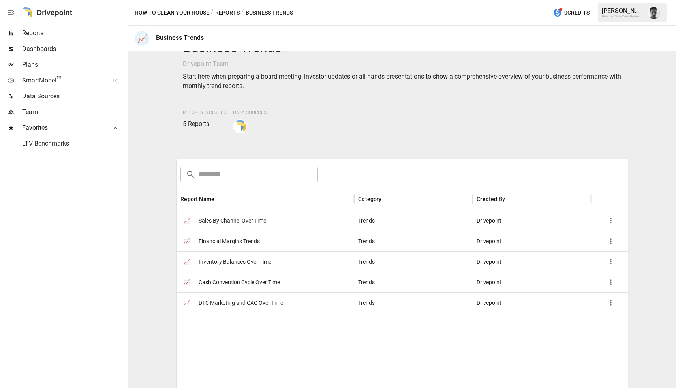
scroll to position [37, 0]
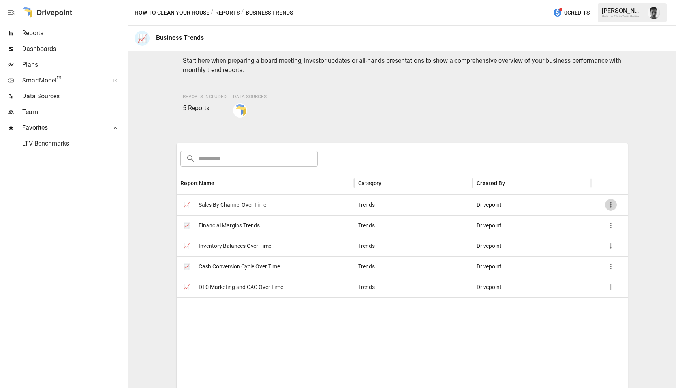
click at [611, 204] on icon "button" at bounding box center [611, 205] width 8 height 8
click at [622, 208] on li "Add Favorite" at bounding box center [634, 209] width 48 height 16
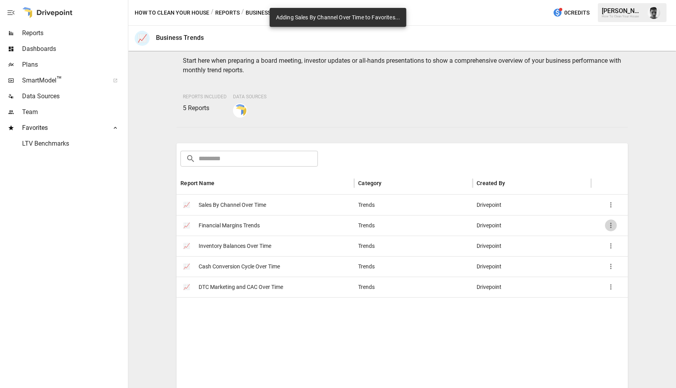
click at [611, 223] on icon "button" at bounding box center [610, 225] width 1 height 5
click at [622, 232] on li "Add Favorite" at bounding box center [637, 231] width 48 height 16
click at [610, 248] on icon "button" at bounding box center [611, 246] width 8 height 8
click at [617, 253] on li "Add Favorite" at bounding box center [634, 250] width 48 height 16
click at [609, 266] on icon "button" at bounding box center [611, 266] width 8 height 8
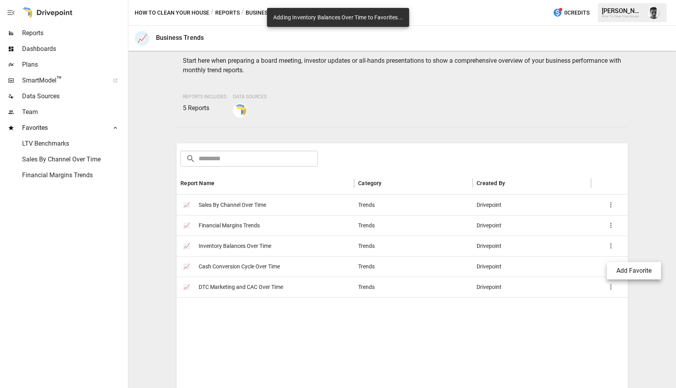
click at [618, 272] on li "Add Favorite" at bounding box center [634, 271] width 48 height 16
click at [610, 287] on icon "button" at bounding box center [610, 287] width 1 height 5
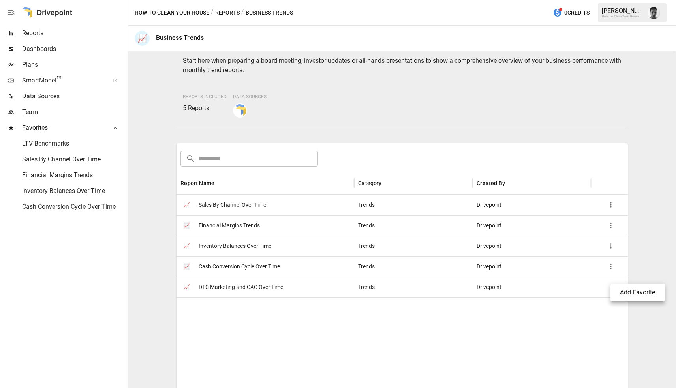
click at [622, 292] on li "Add Favorite" at bounding box center [637, 293] width 48 height 16
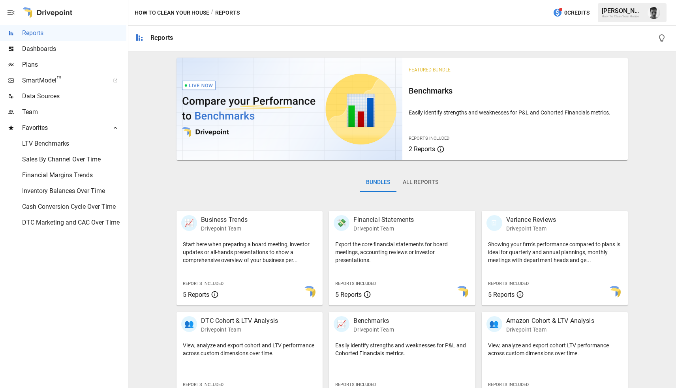
click at [414, 187] on button "All Reports" at bounding box center [420, 182] width 48 height 19
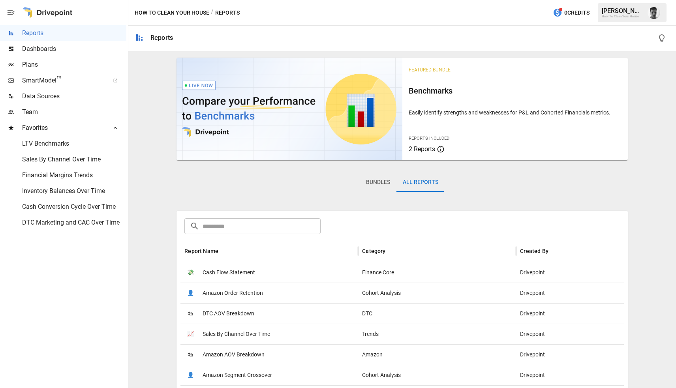
scroll to position [98, 0]
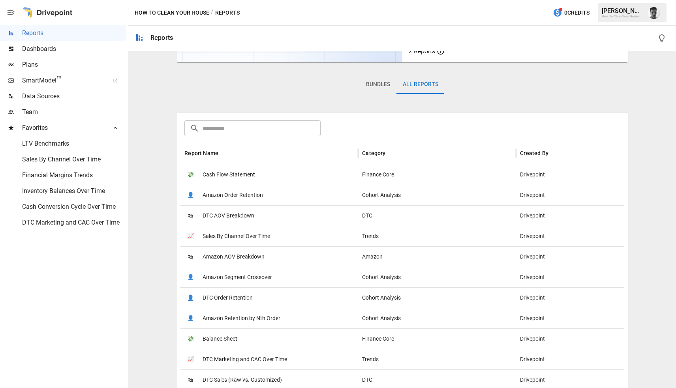
click at [381, 80] on button "Bundles" at bounding box center [378, 84] width 37 height 19
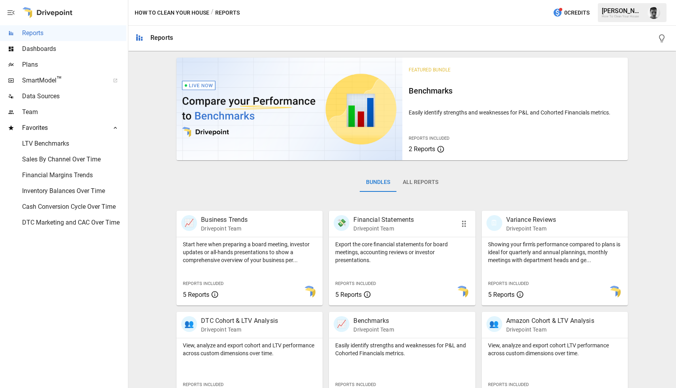
click at [435, 282] on div at bounding box center [432, 292] width 85 height 27
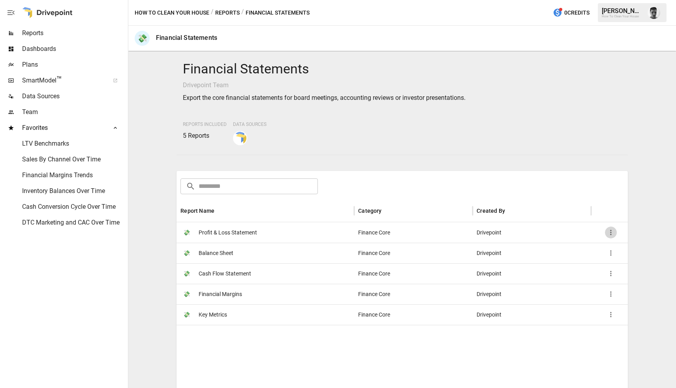
click at [609, 229] on icon "button" at bounding box center [611, 233] width 8 height 8
click at [622, 239] on li "Add Favorite" at bounding box center [634, 237] width 48 height 16
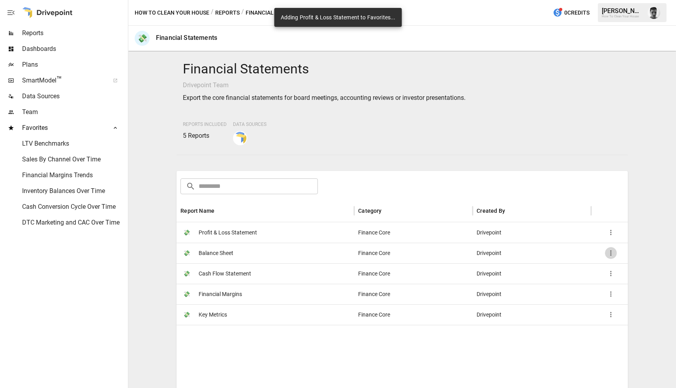
click at [613, 249] on icon "button" at bounding box center [611, 253] width 8 height 8
click at [622, 257] on li "Add Favorite" at bounding box center [634, 257] width 48 height 16
click at [609, 272] on icon "button" at bounding box center [611, 274] width 8 height 8
click at [622, 277] on li "Add Favorite" at bounding box center [634, 278] width 48 height 16
click at [609, 292] on icon "button" at bounding box center [611, 294] width 8 height 8
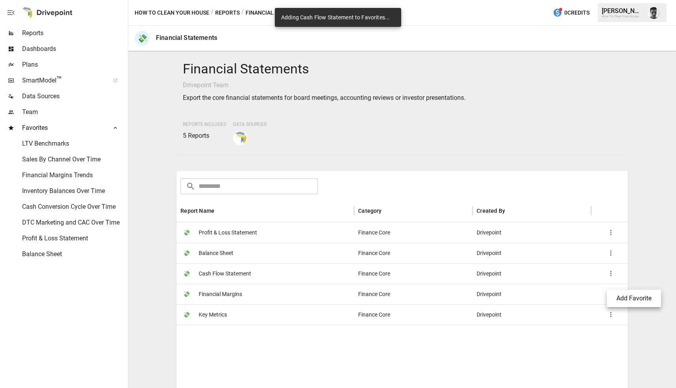
click at [621, 296] on li "Add Favorite" at bounding box center [634, 298] width 48 height 16
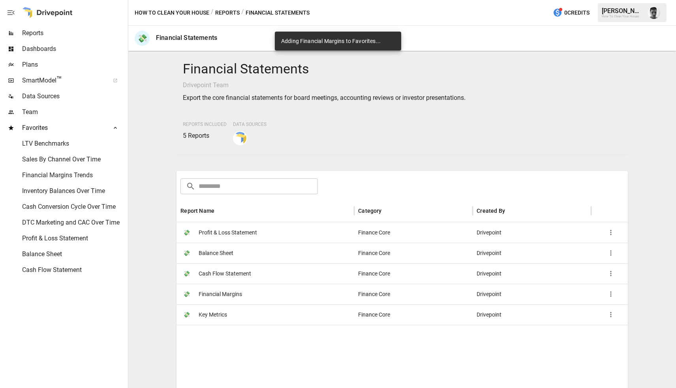
click at [610, 315] on icon "button" at bounding box center [611, 315] width 8 height 8
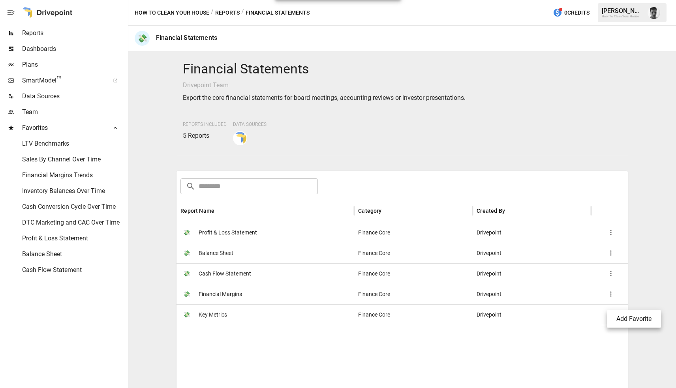
click at [626, 320] on li "Add Favorite" at bounding box center [634, 319] width 48 height 16
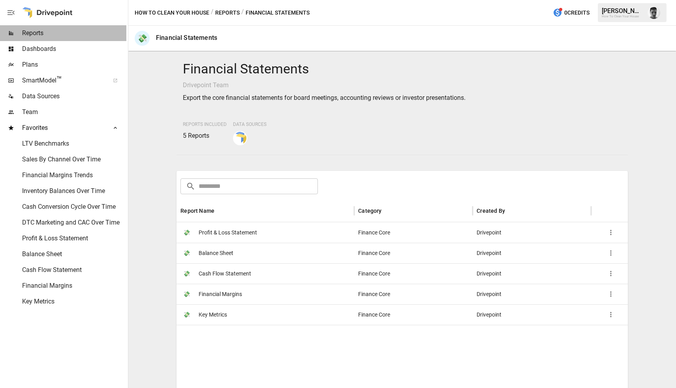
click at [49, 36] on span "Reports" at bounding box center [74, 32] width 104 height 9
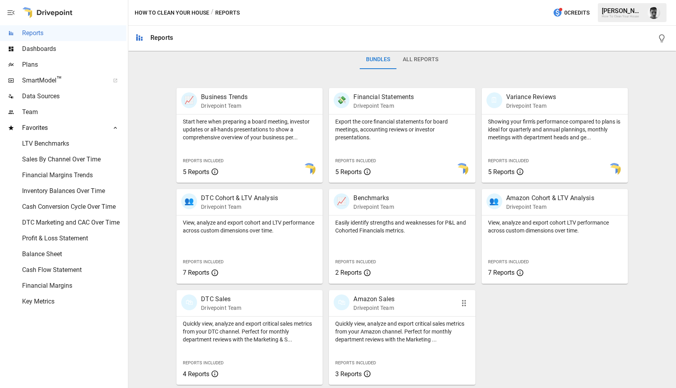
scroll to position [123, 0]
click at [262, 242] on div "View, analyze and export cohort and LTV performance across custom dimensions ov…" at bounding box center [249, 250] width 146 height 68
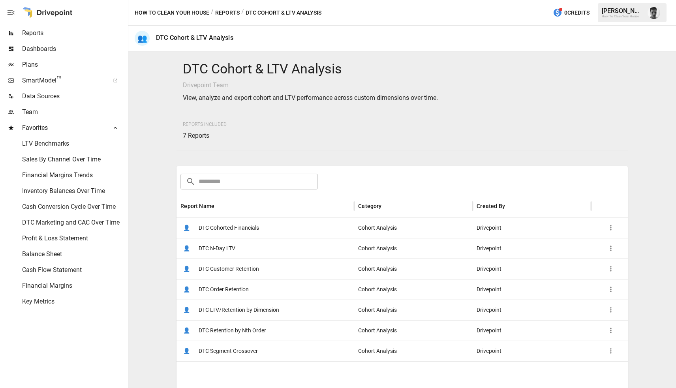
click at [611, 229] on icon "button" at bounding box center [611, 228] width 8 height 8
click at [622, 234] on li "Add Favorite" at bounding box center [634, 232] width 48 height 16
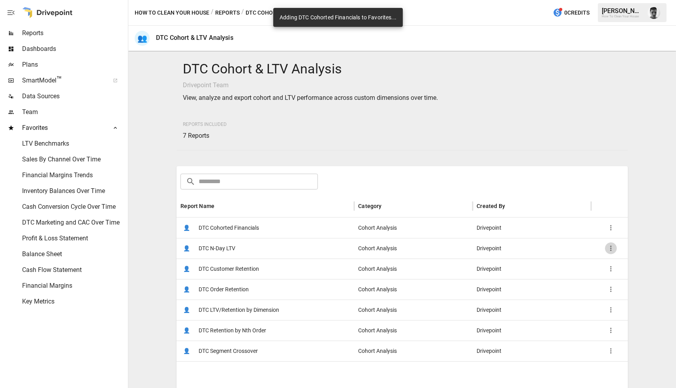
click at [611, 249] on icon "button" at bounding box center [610, 248] width 1 height 5
click at [624, 253] on li "Add Favorite" at bounding box center [637, 254] width 48 height 16
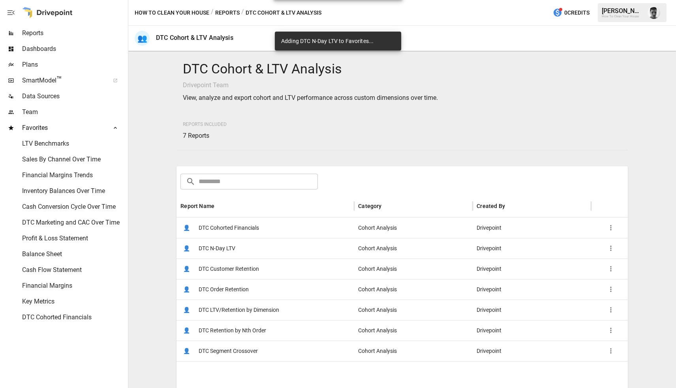
click at [609, 271] on icon "button" at bounding box center [611, 269] width 8 height 8
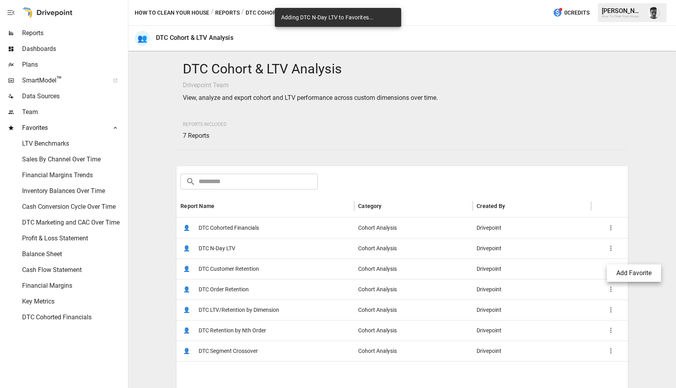
click at [621, 273] on li "Add Favorite" at bounding box center [634, 273] width 48 height 16
click at [607, 291] on icon "button" at bounding box center [611, 289] width 8 height 8
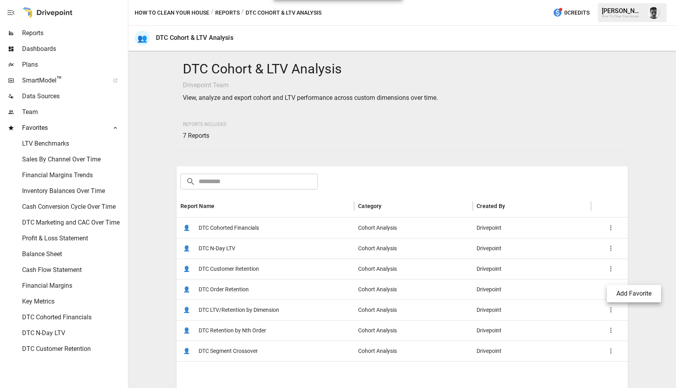
click at [628, 299] on li "Add Favorite" at bounding box center [634, 294] width 48 height 16
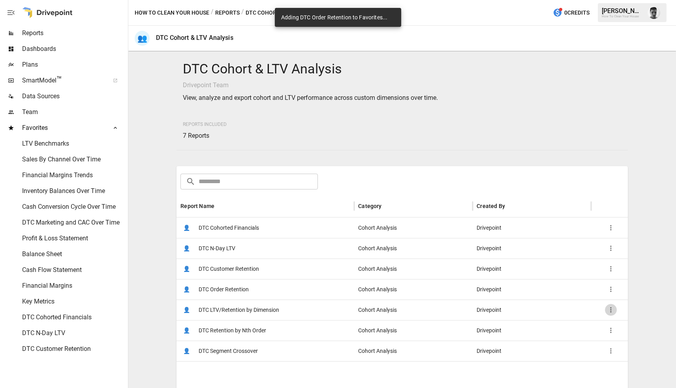
click at [611, 311] on icon "button" at bounding box center [611, 310] width 8 height 8
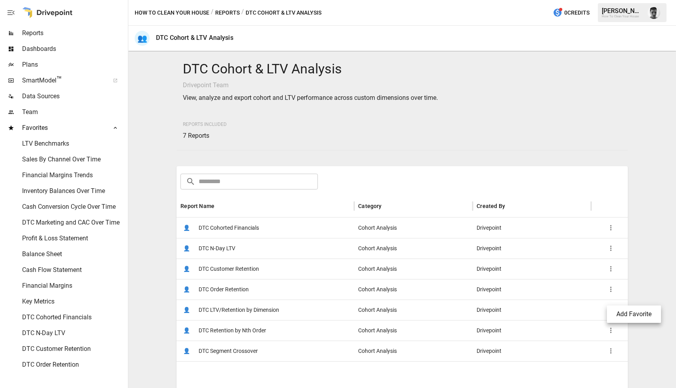
click at [627, 316] on li "Add Favorite" at bounding box center [634, 314] width 48 height 16
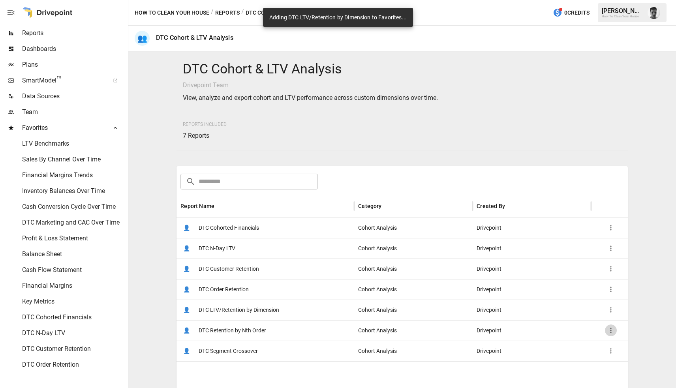
click at [611, 330] on icon "button" at bounding box center [610, 330] width 1 height 5
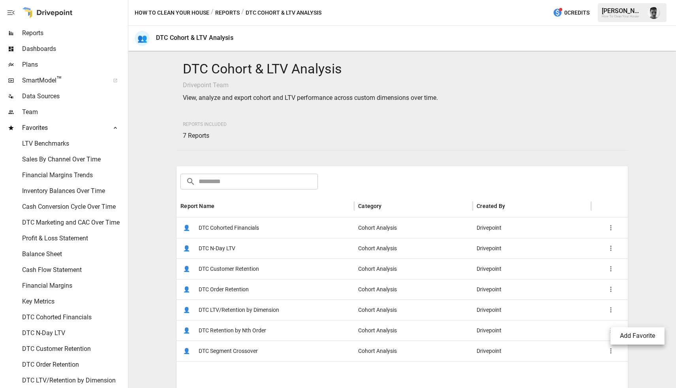
click at [626, 338] on li "Add Favorite" at bounding box center [637, 336] width 48 height 16
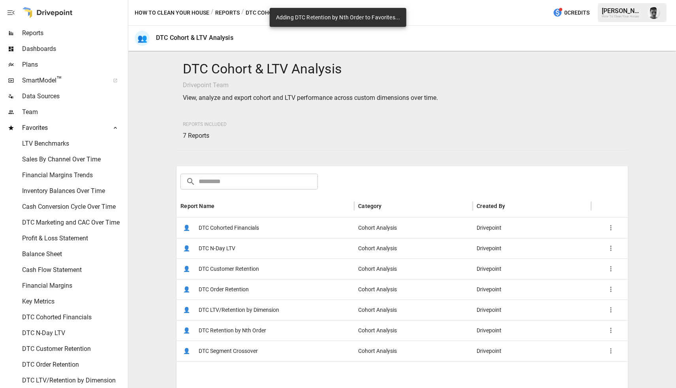
click at [610, 351] on icon "button" at bounding box center [611, 351] width 8 height 8
click at [623, 359] on li "Add Favorite" at bounding box center [634, 355] width 48 height 16
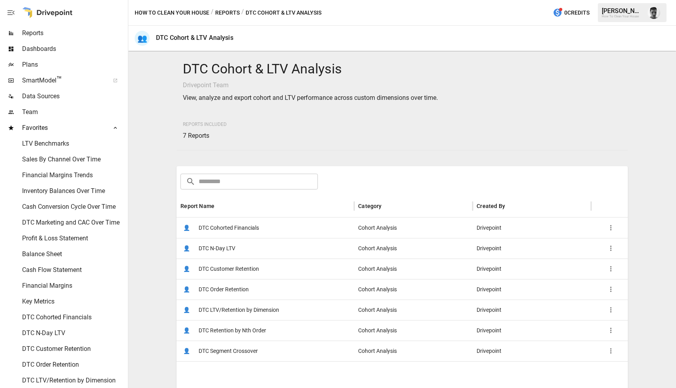
click at [116, 127] on icon at bounding box center [115, 128] width 6 height 6
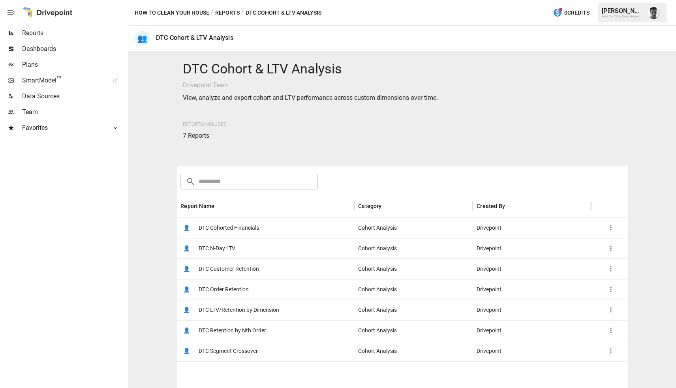
click at [116, 127] on icon at bounding box center [115, 128] width 3 height 2
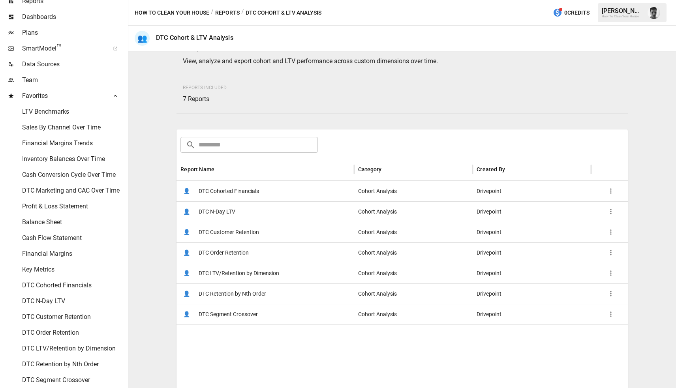
scroll to position [20, 0]
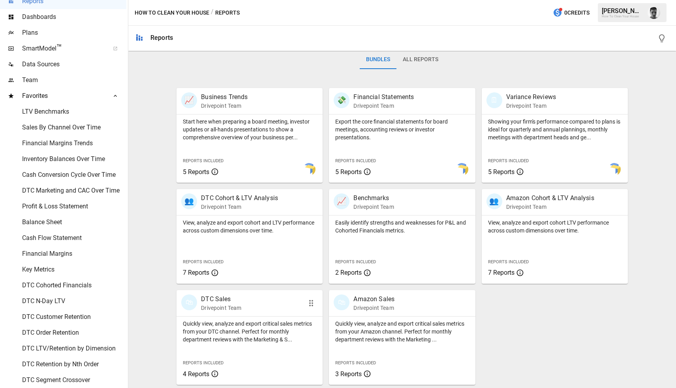
scroll to position [123, 0]
click at [257, 324] on p "Quickly view, analyze and export critical sales metrics from your DTC channel. …" at bounding box center [249, 332] width 133 height 24
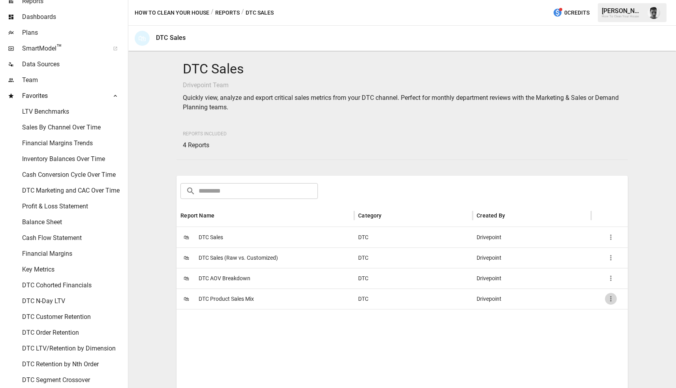
click at [613, 295] on icon "button" at bounding box center [611, 299] width 8 height 8
click at [621, 304] on li "Add Favorite" at bounding box center [634, 303] width 48 height 16
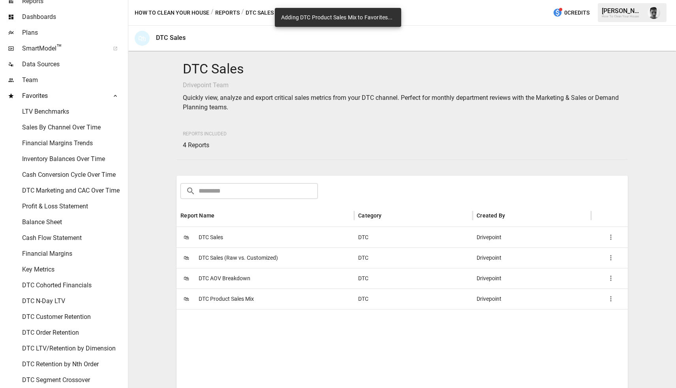
click at [613, 280] on icon "button" at bounding box center [611, 278] width 8 height 8
click at [623, 284] on li "Add Favorite" at bounding box center [634, 283] width 48 height 16
click at [613, 259] on icon "button" at bounding box center [611, 258] width 8 height 8
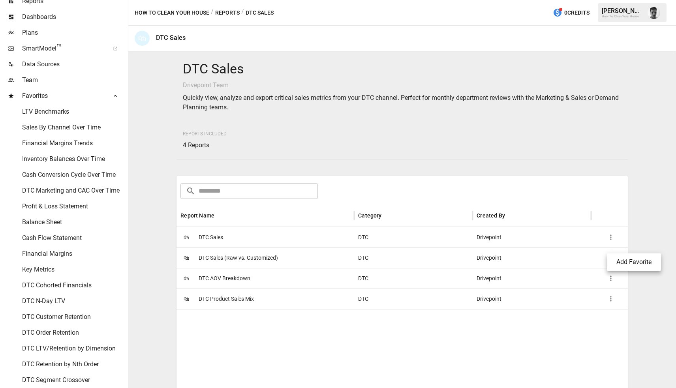
click at [624, 266] on li "Add Favorite" at bounding box center [634, 262] width 48 height 16
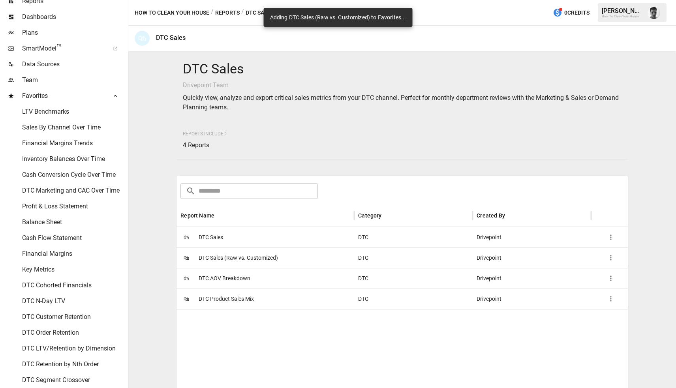
click at [611, 236] on icon "button" at bounding box center [611, 237] width 8 height 8
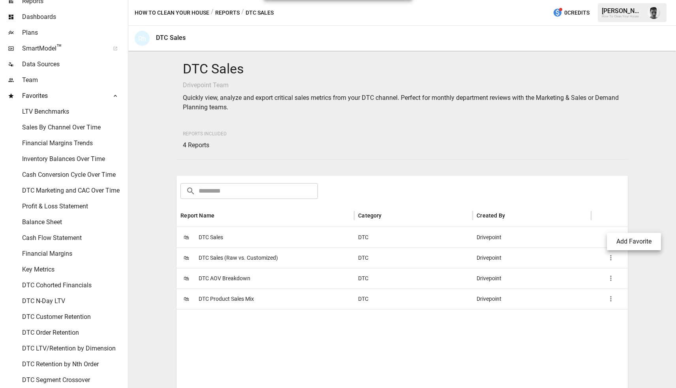
click at [622, 244] on li "Add Favorite" at bounding box center [634, 242] width 48 height 16
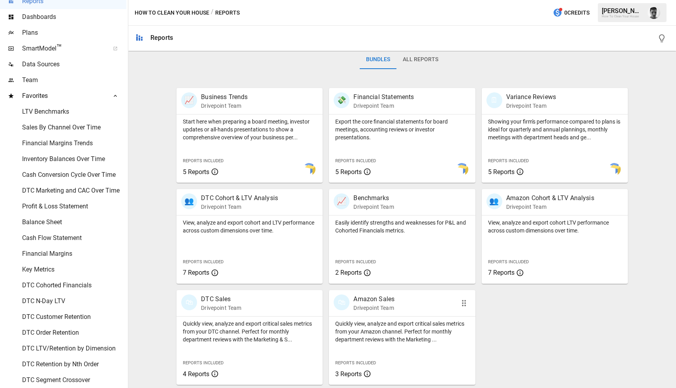
scroll to position [123, 0]
click at [551, 223] on p "View, analyze and export cohort LTV performance across custom dimensions over t…" at bounding box center [554, 227] width 133 height 16
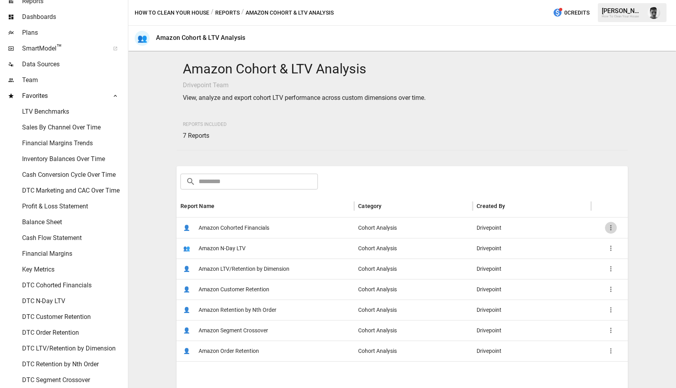
click at [607, 227] on button "button" at bounding box center [611, 228] width 12 height 12
click at [621, 234] on li "Add Favorite" at bounding box center [632, 230] width 48 height 16
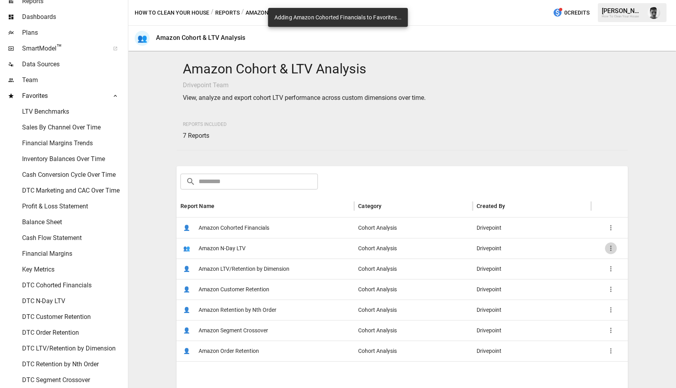
click at [611, 246] on icon "button" at bounding box center [610, 248] width 1 height 5
click at [624, 258] on li "Add Favorite" at bounding box center [637, 254] width 48 height 16
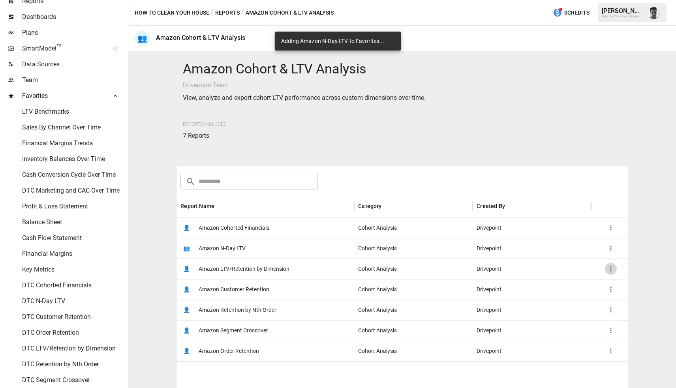
click at [608, 266] on icon "button" at bounding box center [611, 269] width 8 height 8
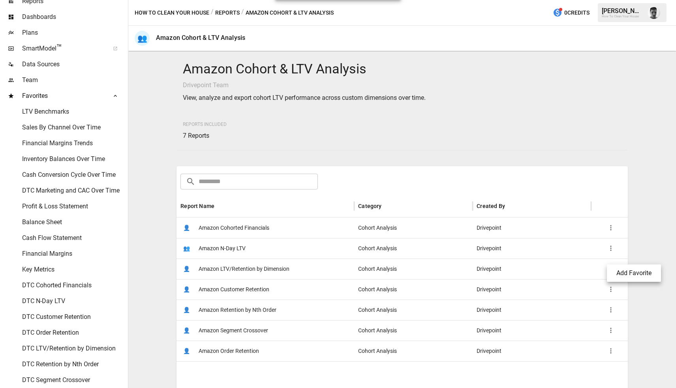
click at [626, 273] on li "Add Favorite" at bounding box center [634, 273] width 48 height 16
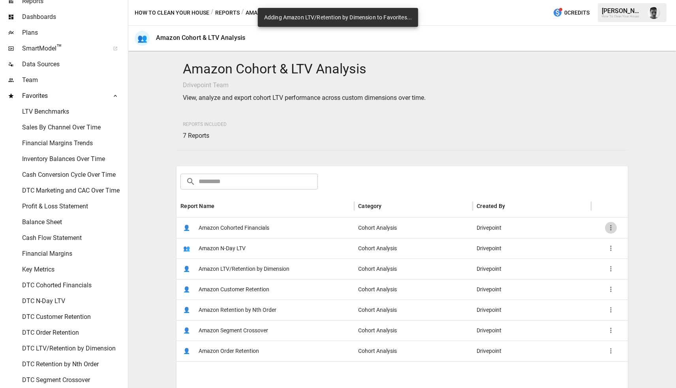
click at [614, 229] on icon "button" at bounding box center [611, 228] width 8 height 8
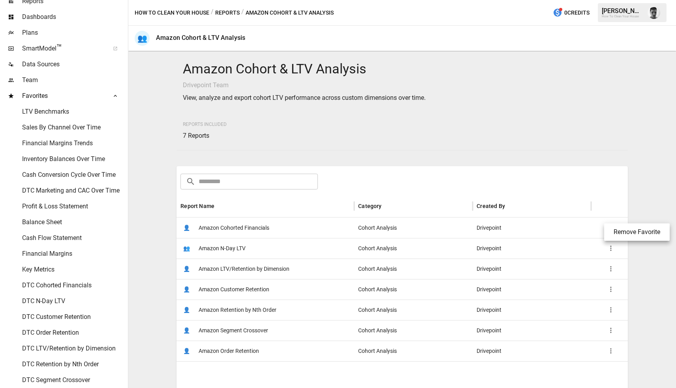
click at [645, 264] on div at bounding box center [338, 194] width 676 height 388
click at [607, 290] on button "button" at bounding box center [611, 289] width 12 height 12
click at [620, 298] on li "Add Favorite" at bounding box center [632, 292] width 48 height 16
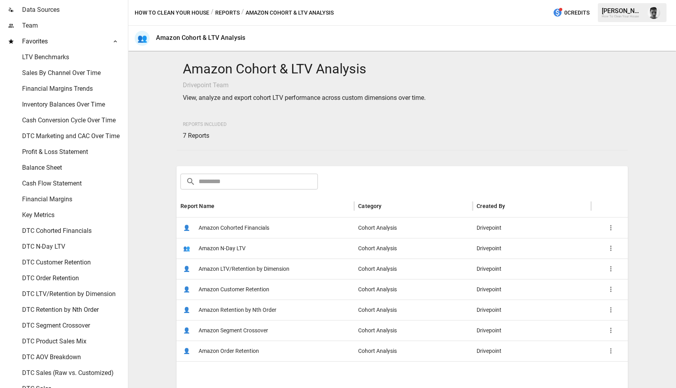
scroll to position [88, 0]
